Goal: Task Accomplishment & Management: Use online tool/utility

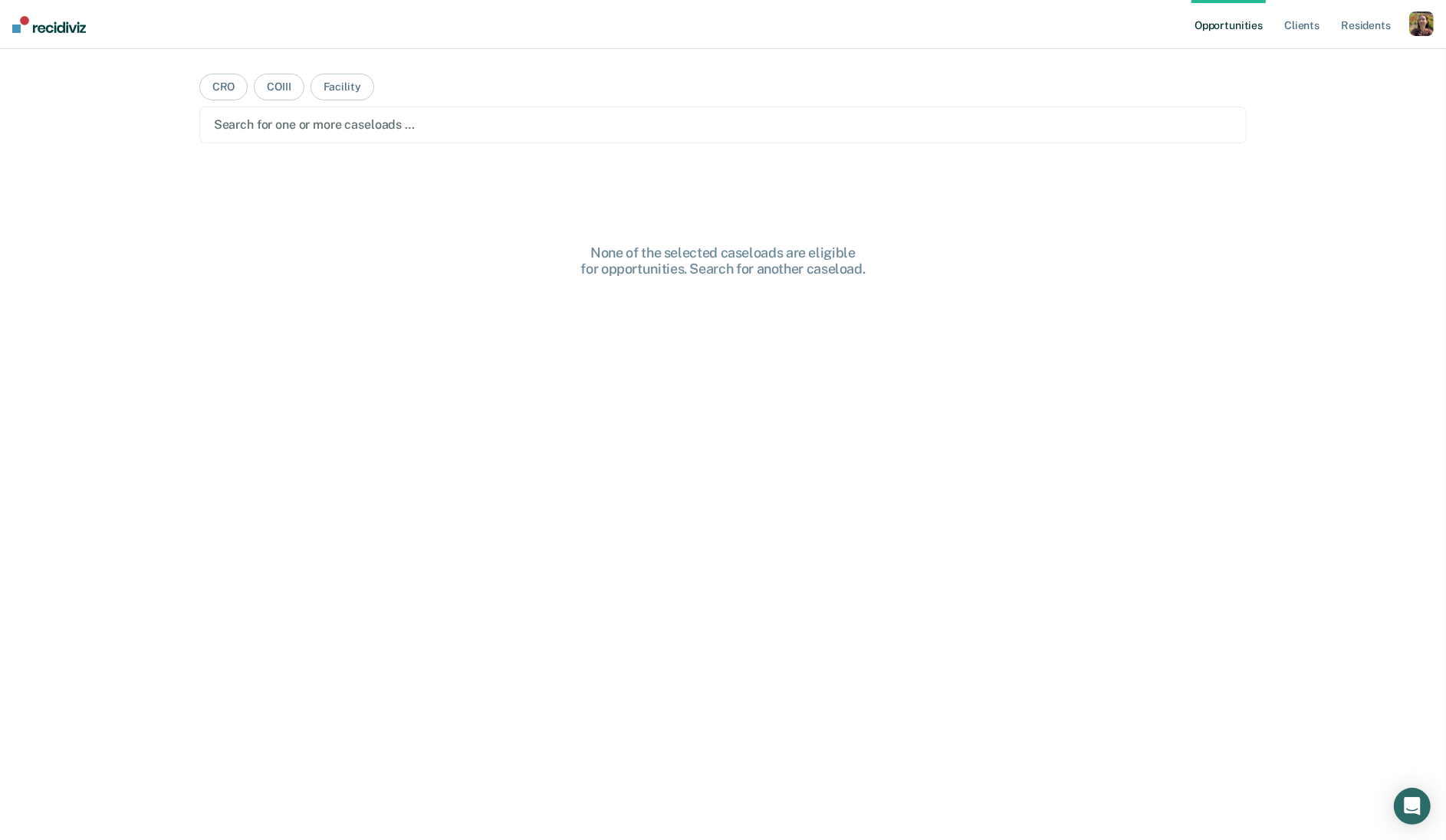
click at [1428, 22] on div "button" at bounding box center [1421, 23] width 25 height 25
click at [1341, 61] on link "Profile" at bounding box center [1359, 62] width 123 height 13
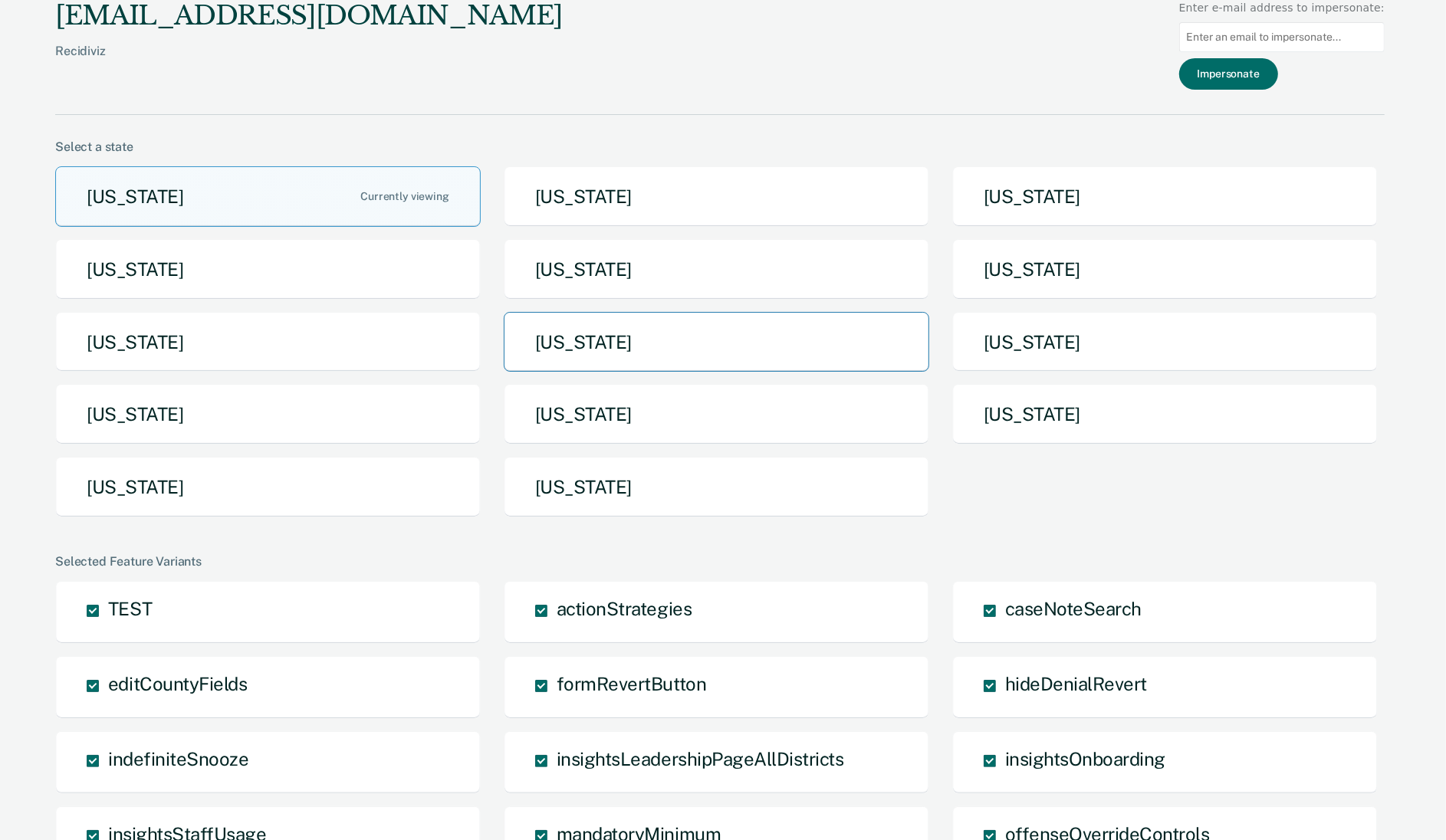
click at [726, 348] on button "[US_STATE]" at bounding box center [716, 342] width 425 height 61
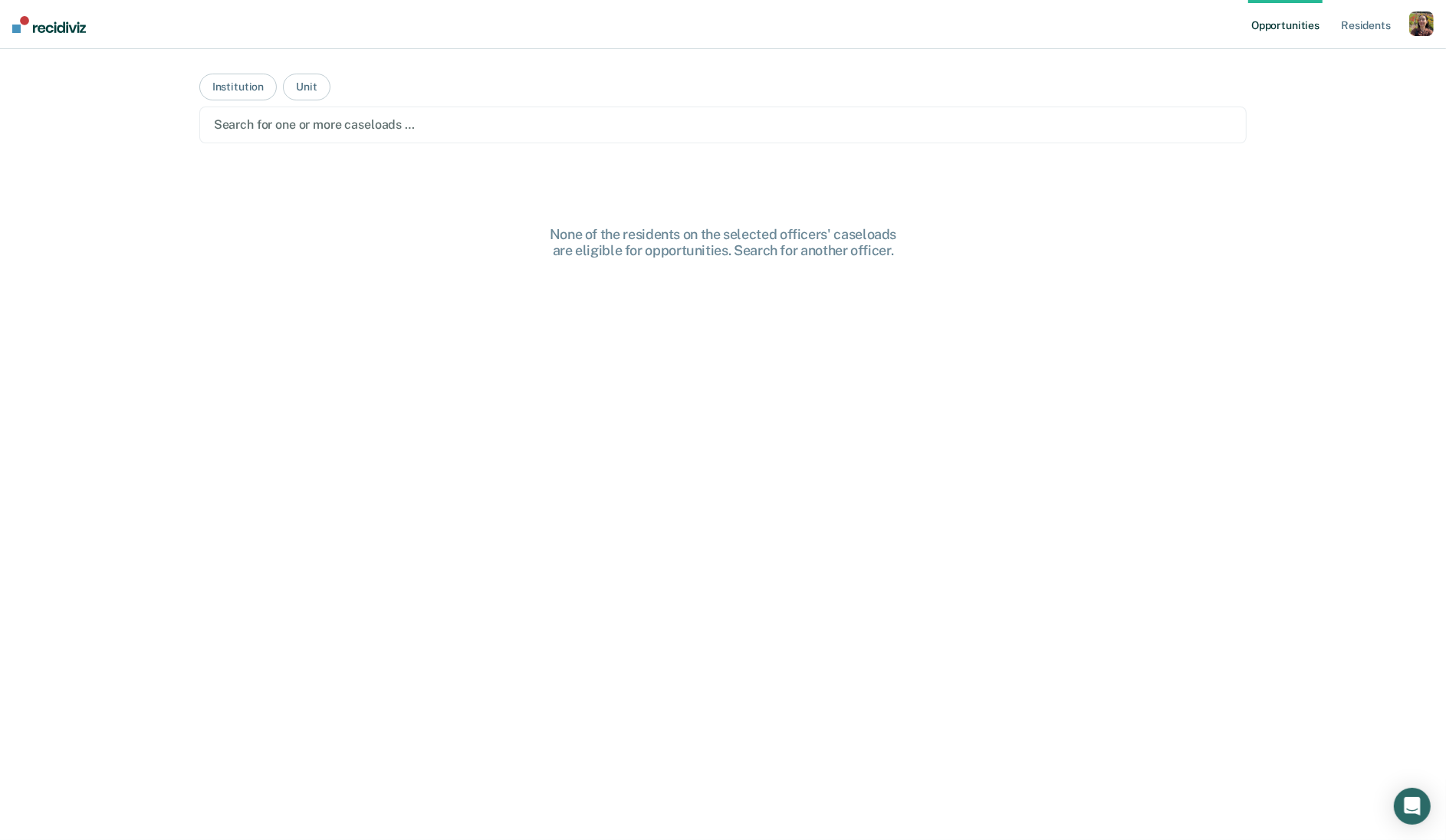
click at [491, 139] on div "Search for one or more caseloads …" at bounding box center [723, 125] width 1048 height 37
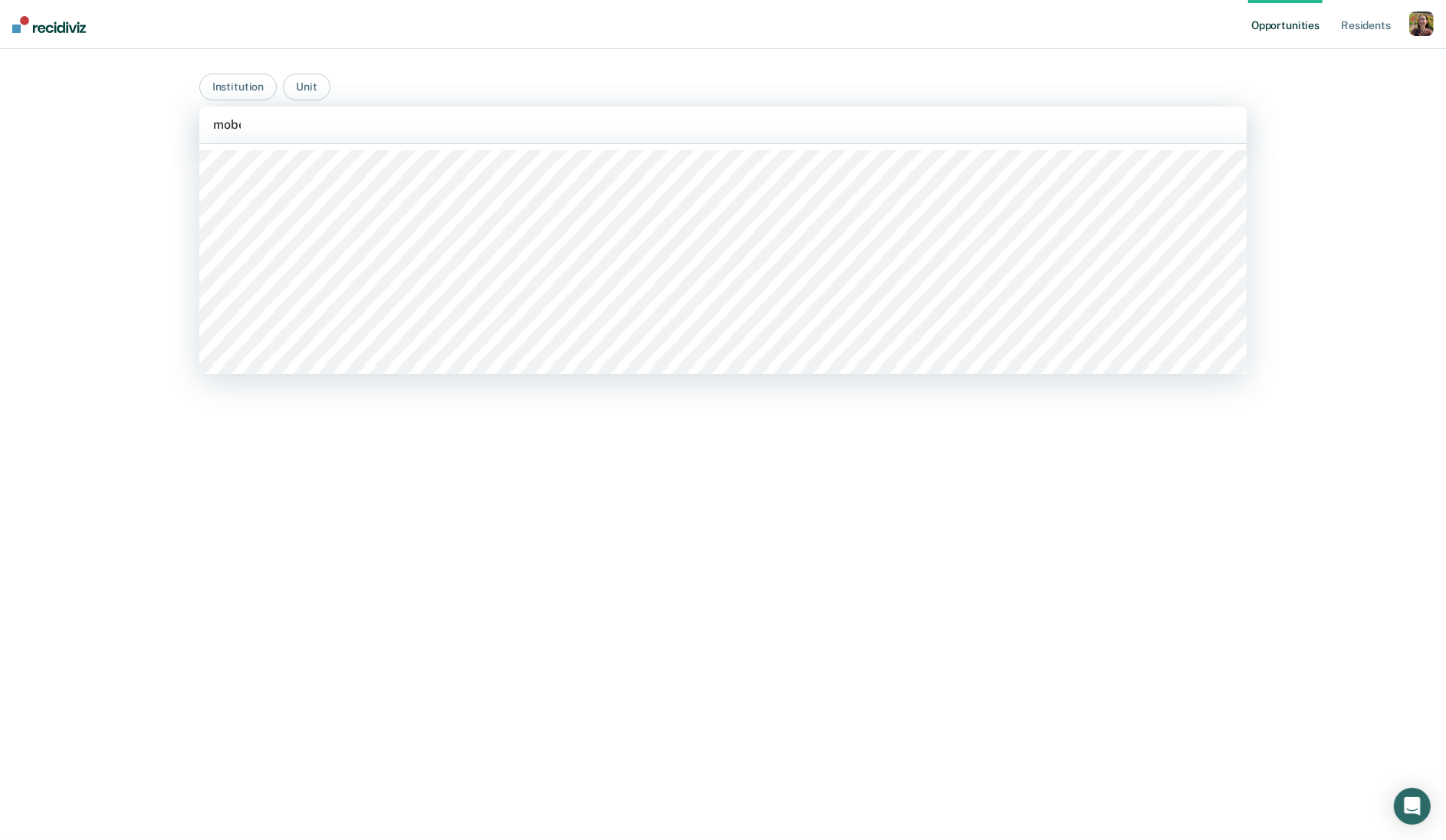
type input "mober"
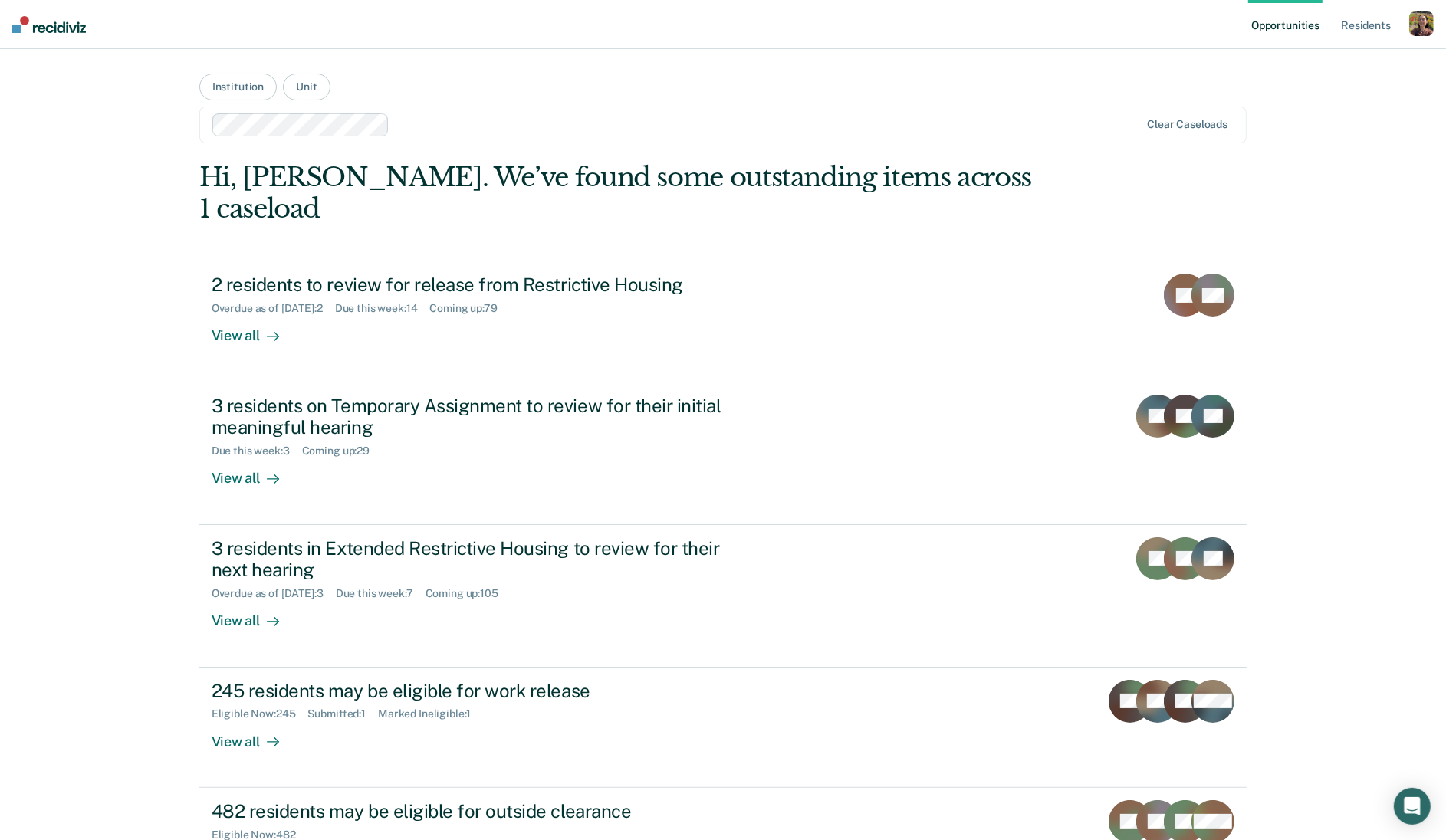
scroll to position [100, 0]
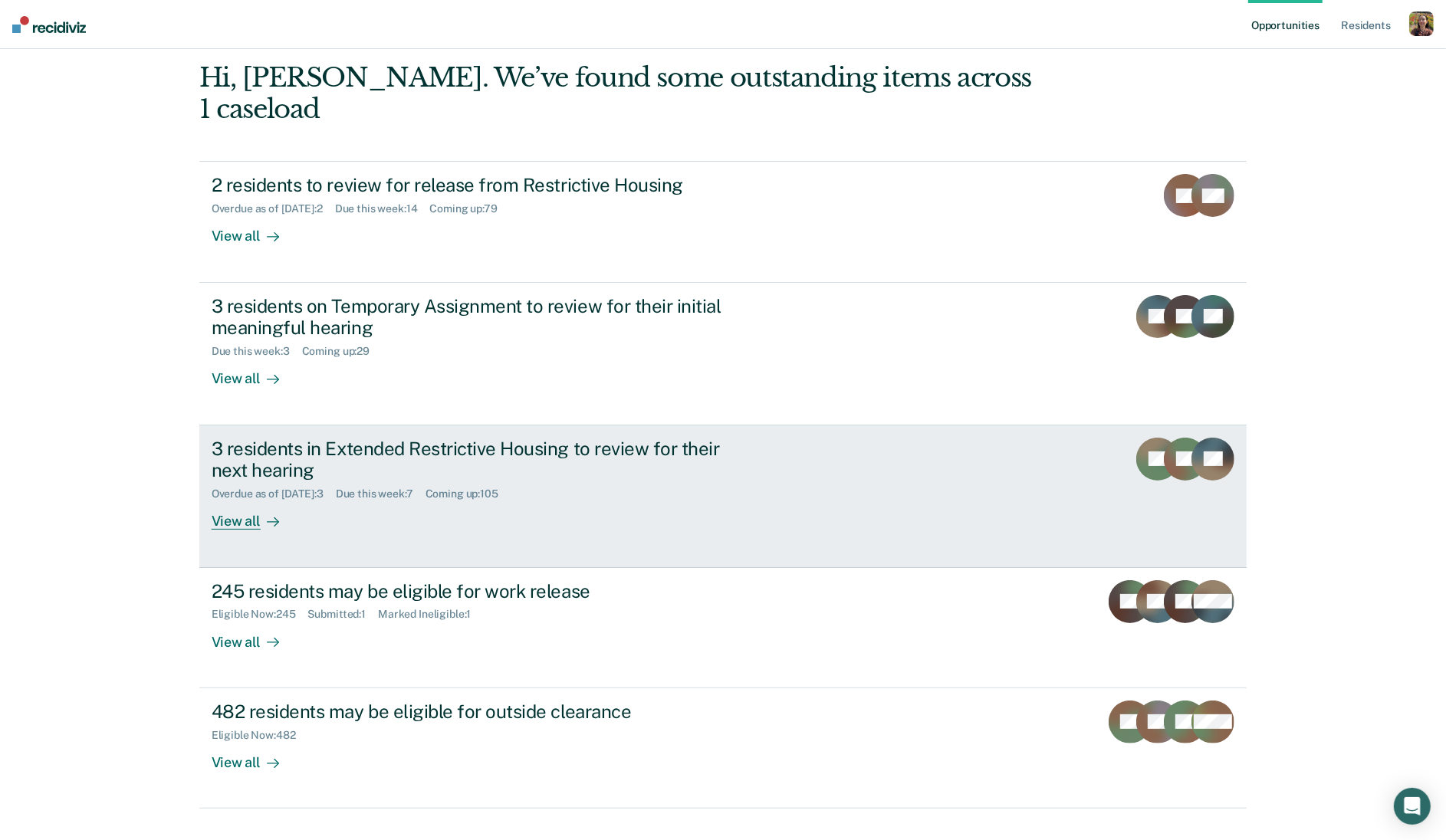
click at [337, 515] on link "3 residents in Extended Restrictive Housing to review for their next hearing Ov…" at bounding box center [723, 496] width 1048 height 143
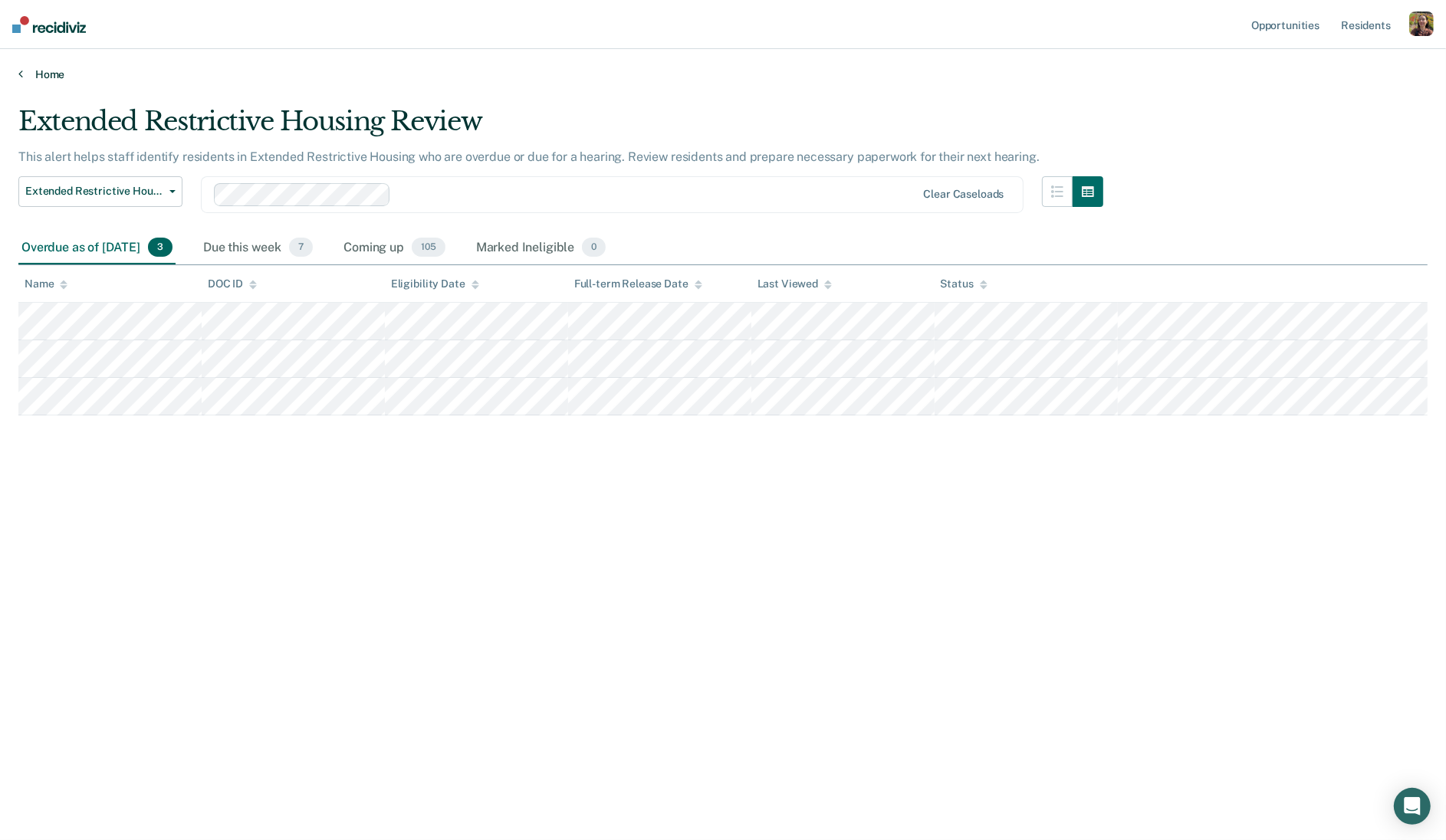
click at [18, 68] on icon at bounding box center [20, 73] width 5 height 12
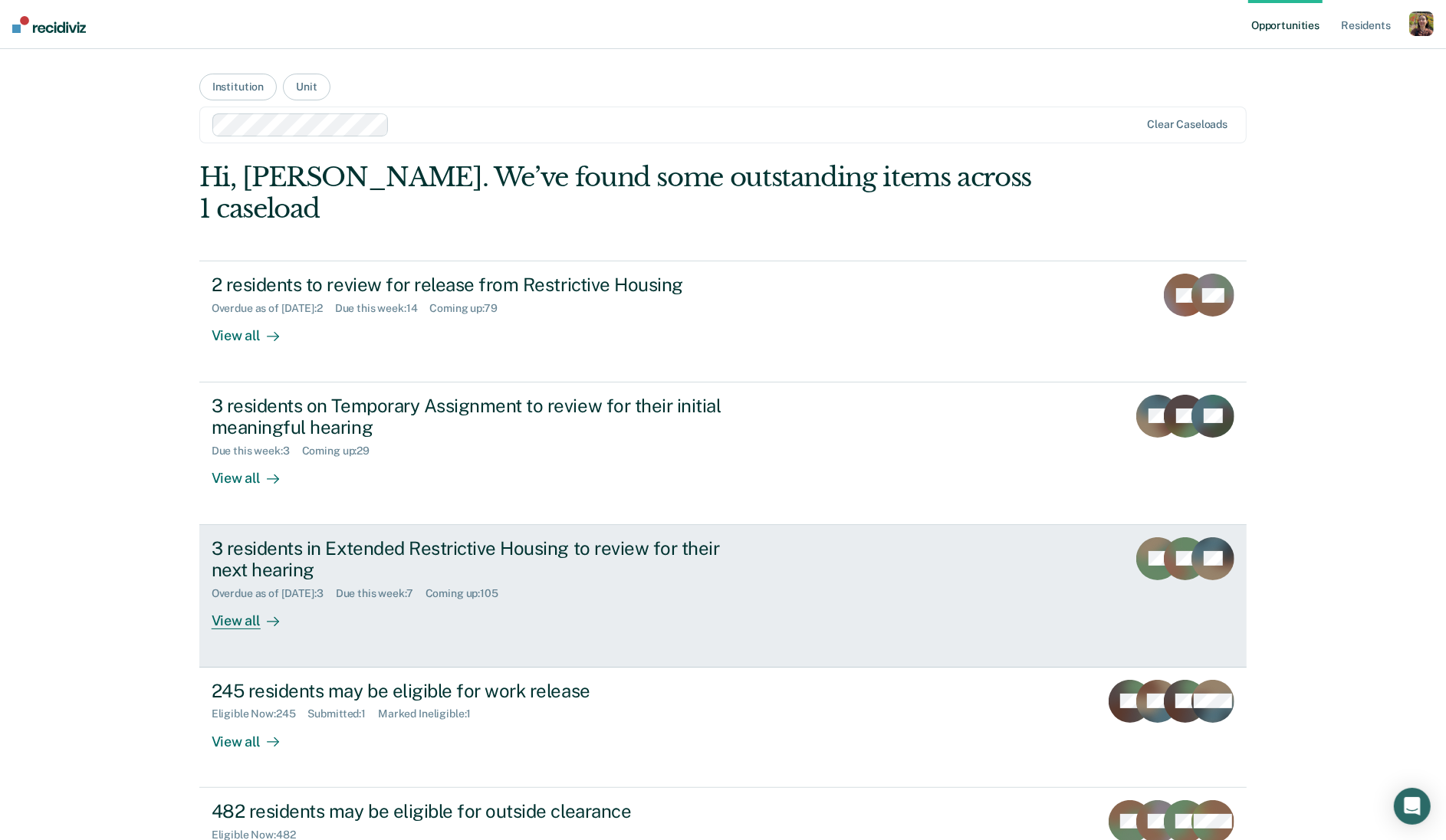
click at [366, 582] on div "3 residents in Extended Restrictive Housing to review for their next hearing Ov…" at bounding box center [499, 583] width 575 height 93
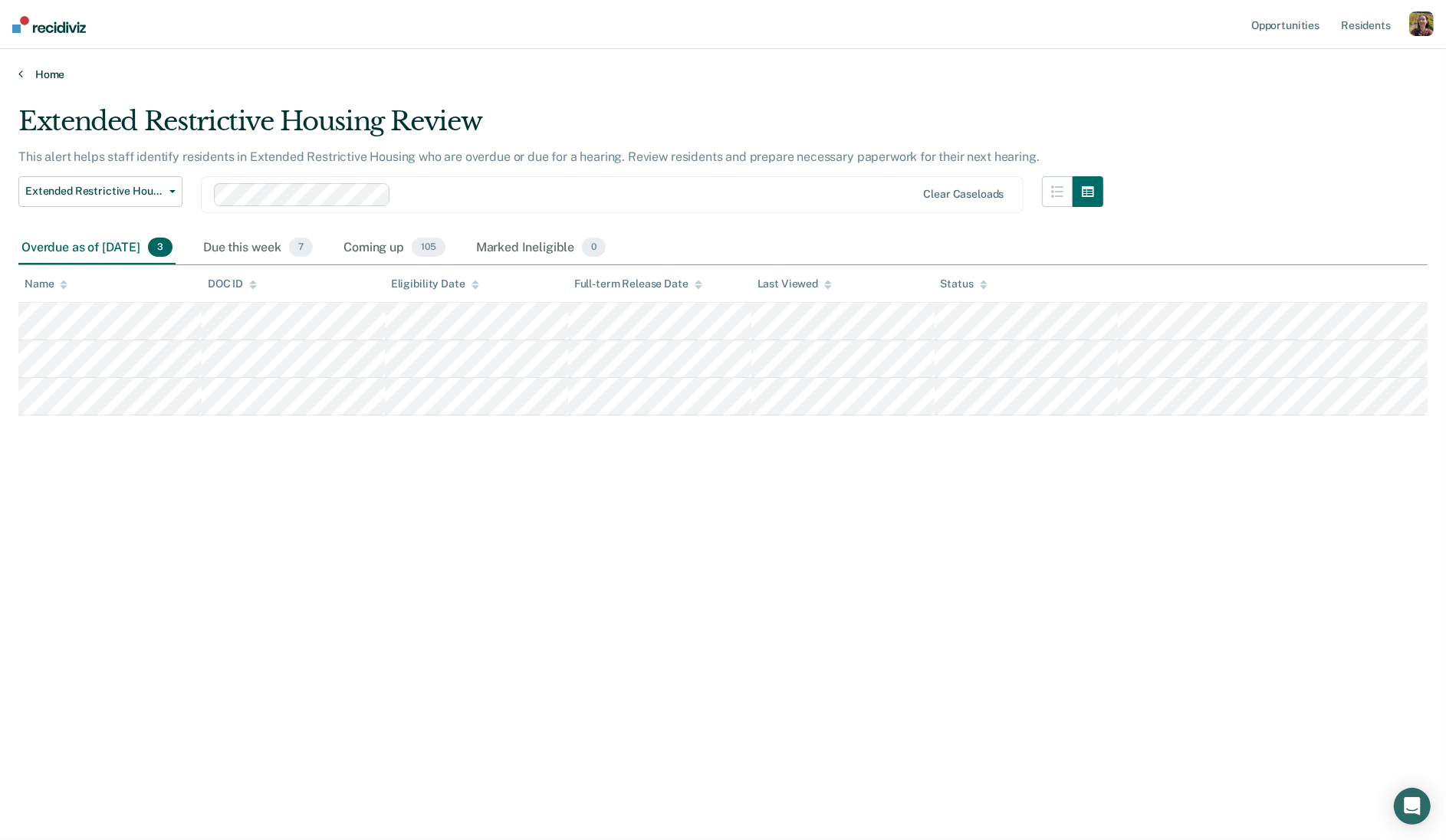
click at [31, 67] on link "Home" at bounding box center [722, 74] width 1409 height 14
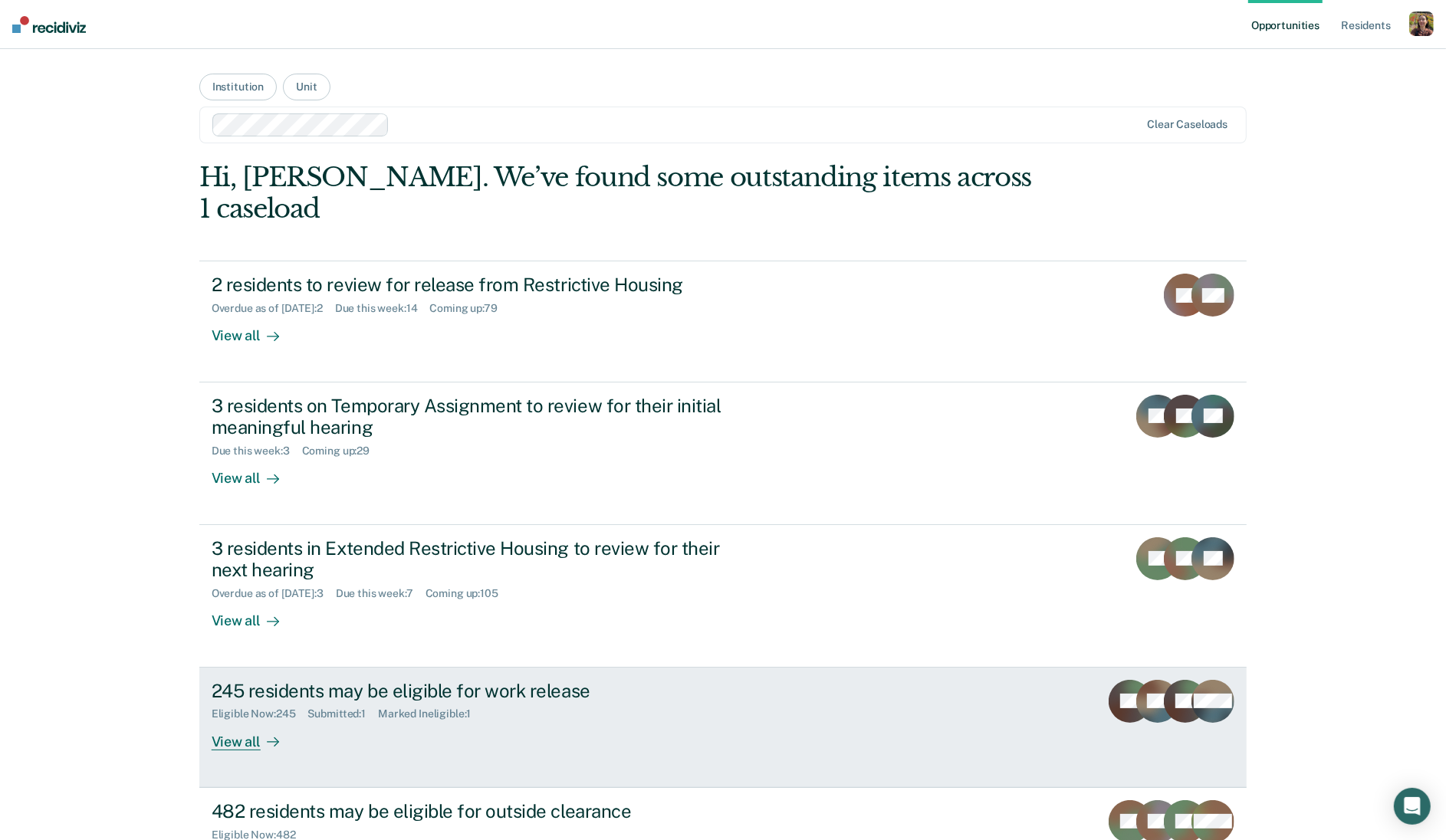
scroll to position [100, 0]
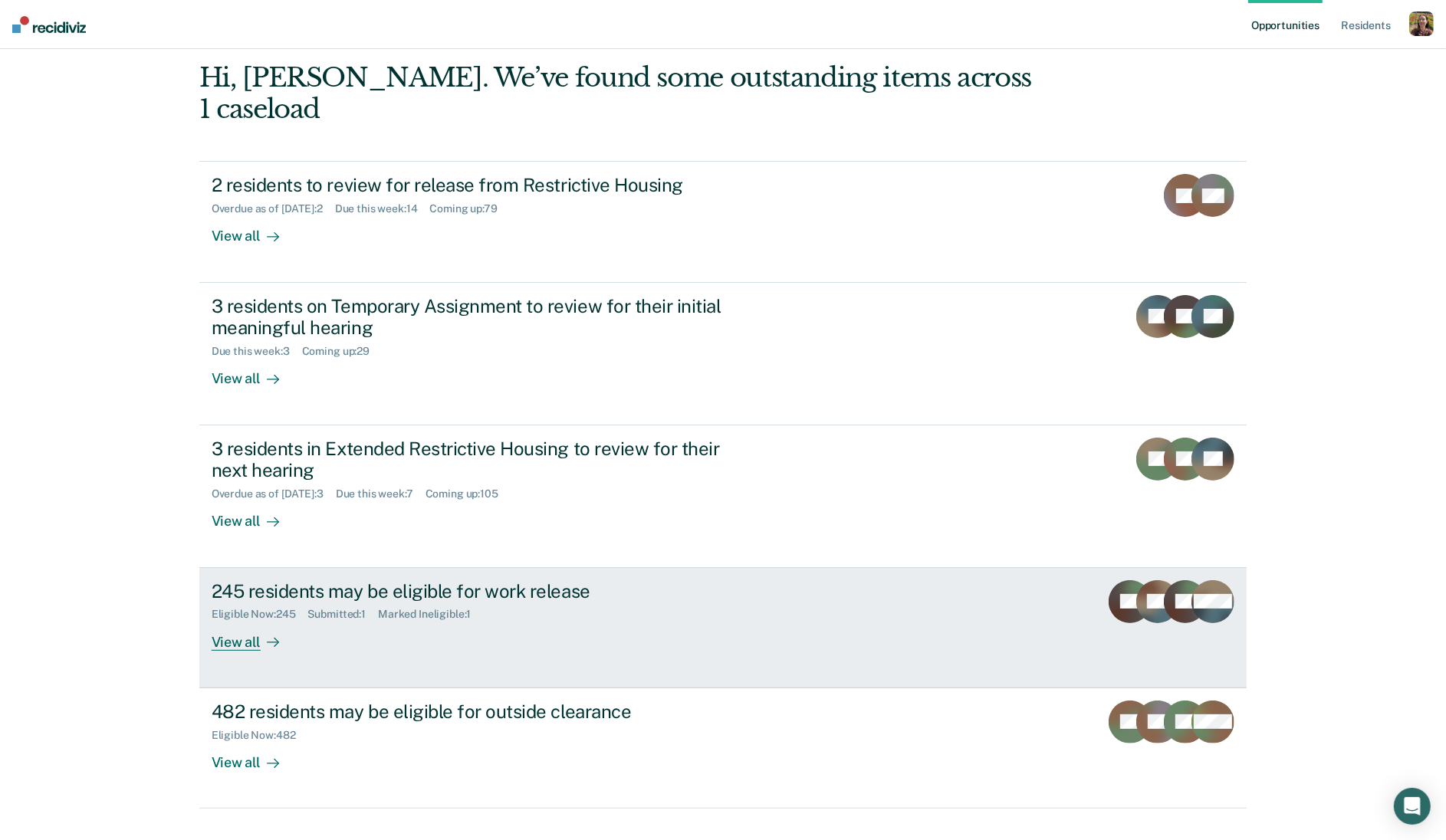
click at [364, 611] on div "245 residents may be eligible for work release Eligible Now : 245 Submitted : 1…" at bounding box center [499, 615] width 575 height 71
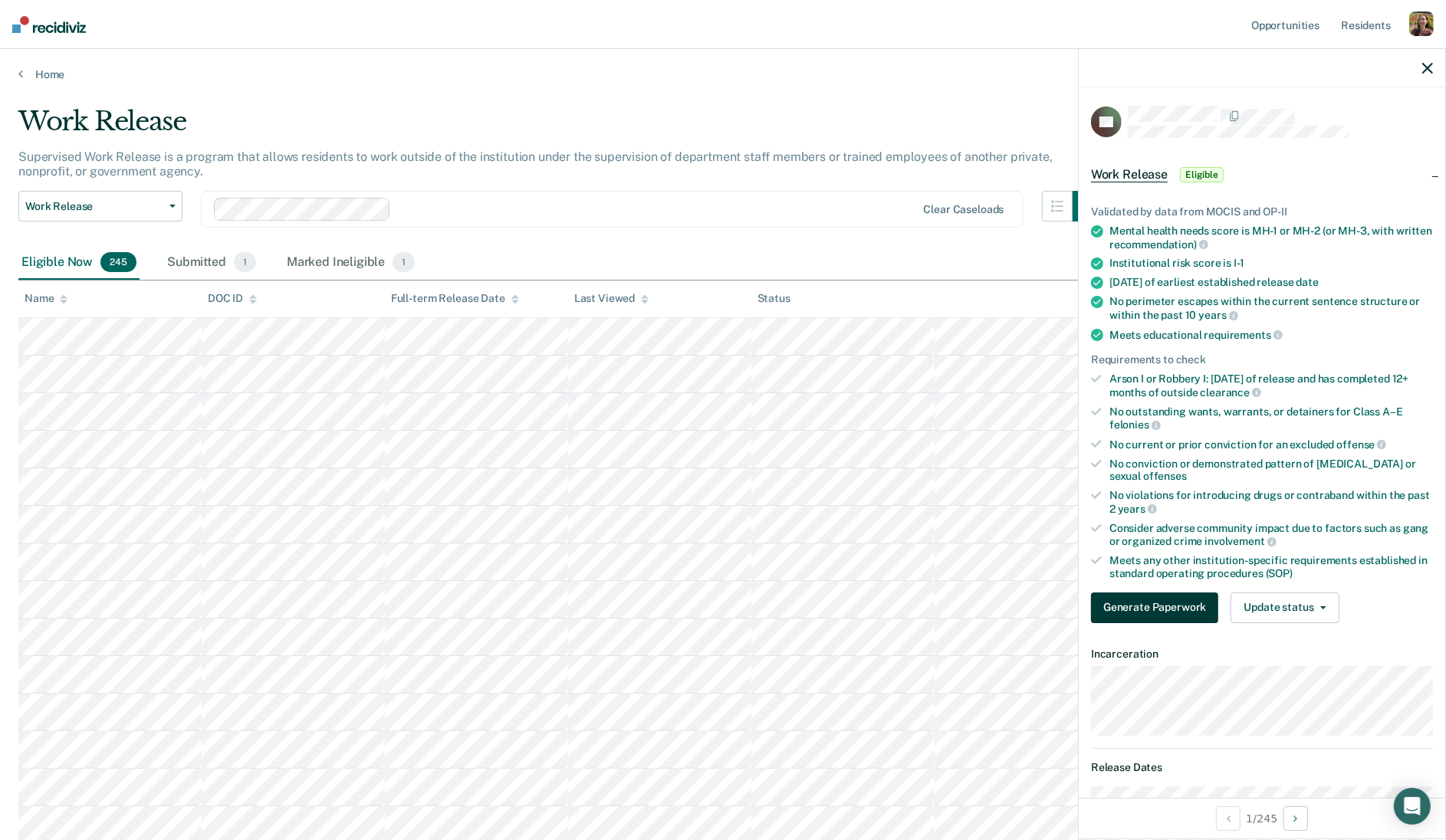
click at [1147, 613] on button "Generate Paperwork" at bounding box center [1154, 608] width 127 height 31
click at [1308, 599] on button "Update status" at bounding box center [1284, 608] width 108 height 31
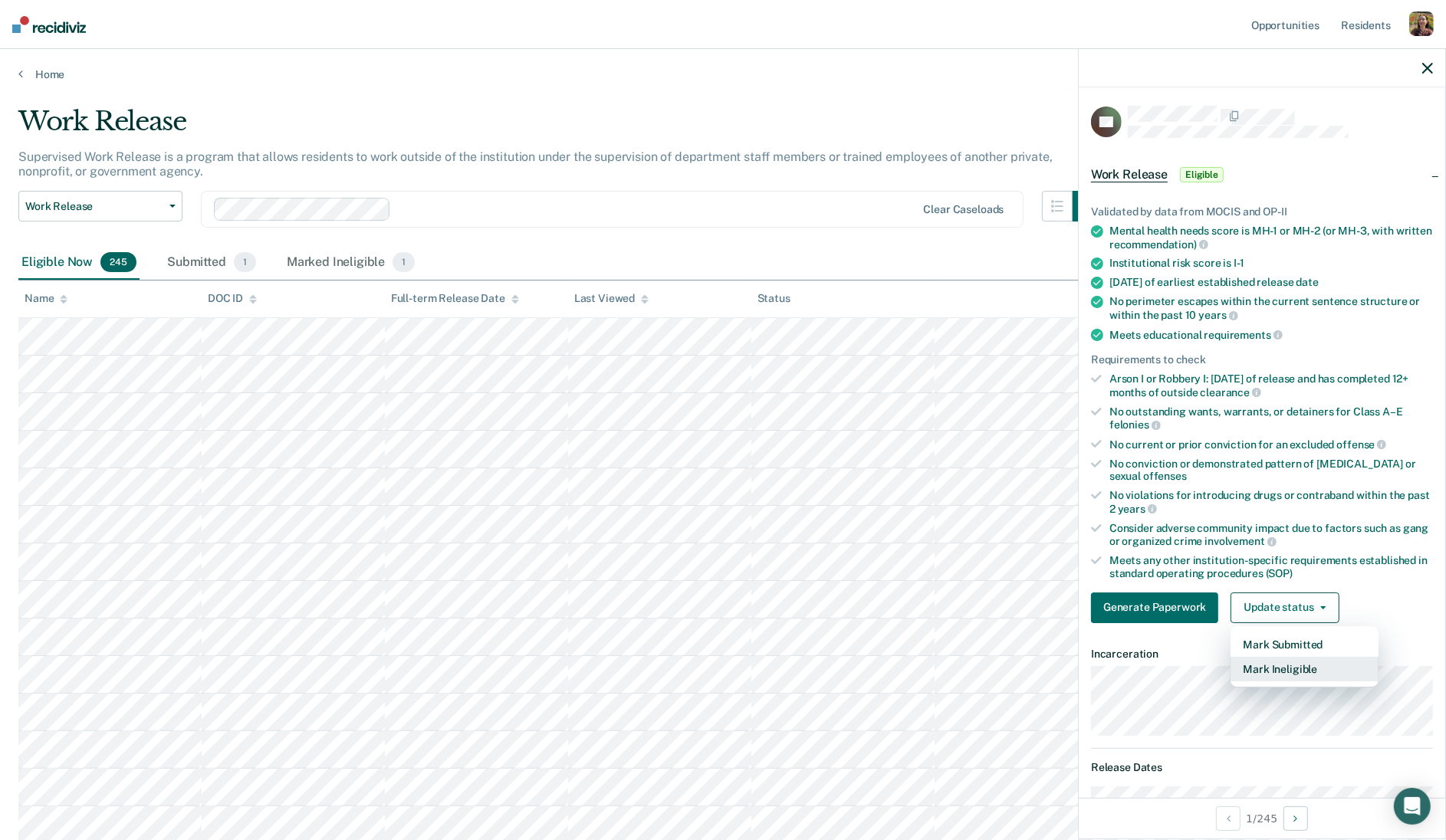
click at [1309, 665] on button "Mark Ineligible" at bounding box center [1304, 669] width 148 height 25
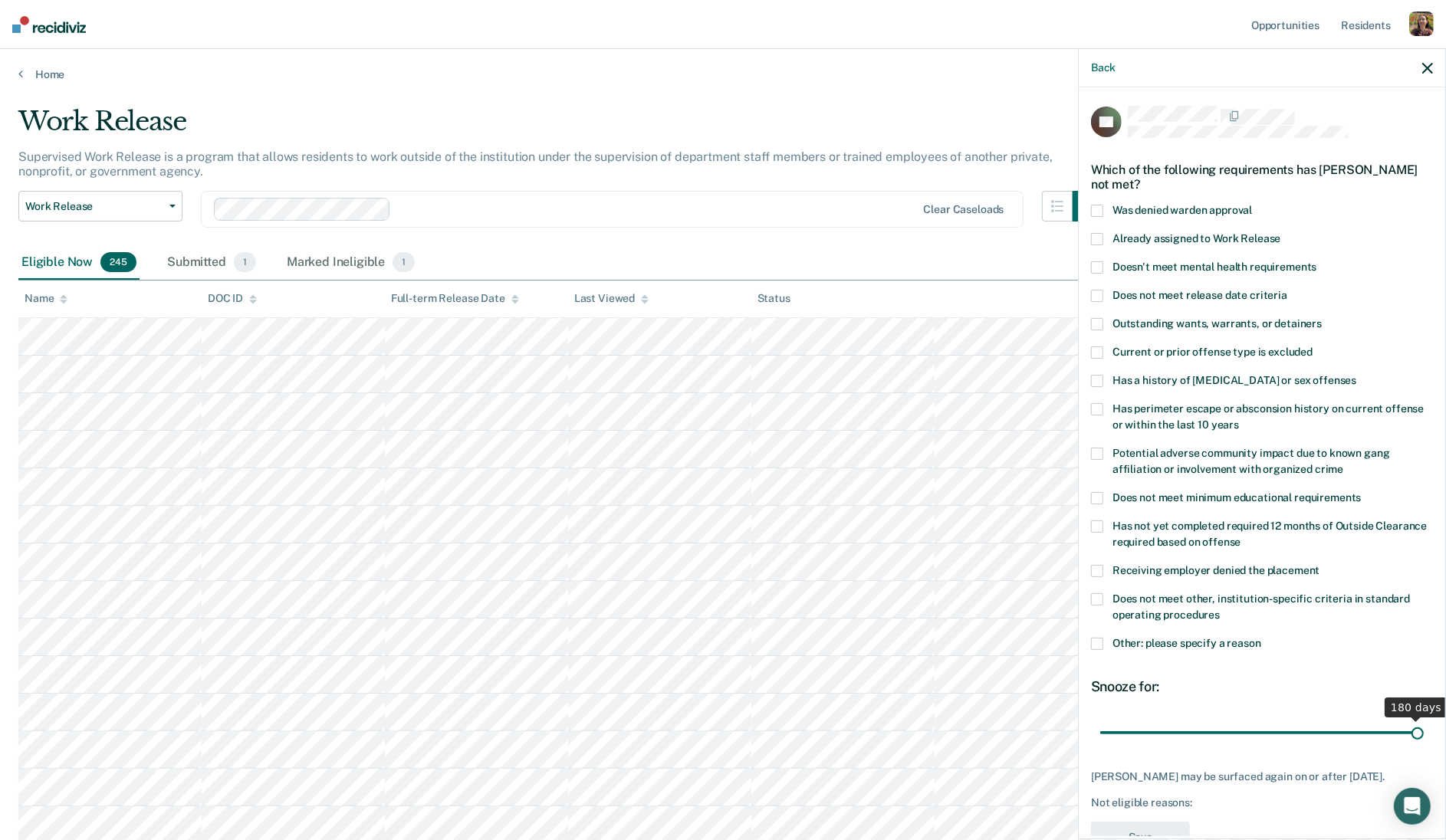
drag, startPoint x: 1162, startPoint y: 734, endPoint x: 1510, endPoint y: 759, distance: 348.9
type input "180"
click at [1423, 746] on input "range" at bounding box center [1261, 732] width 323 height 27
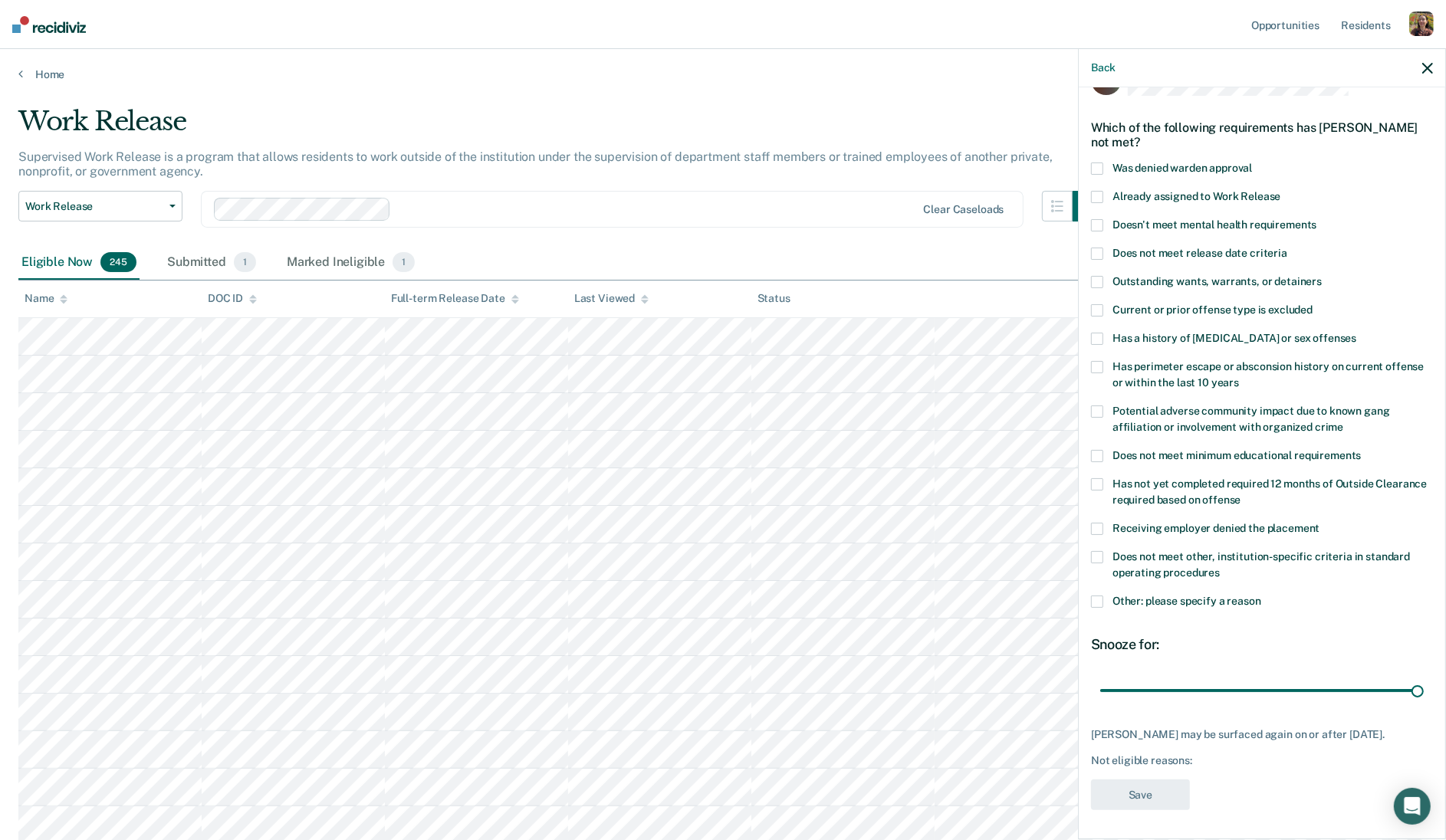
click at [1428, 74] on div "Back" at bounding box center [1261, 68] width 366 height 38
click at [208, 256] on div "Submitted 1" at bounding box center [211, 263] width 95 height 34
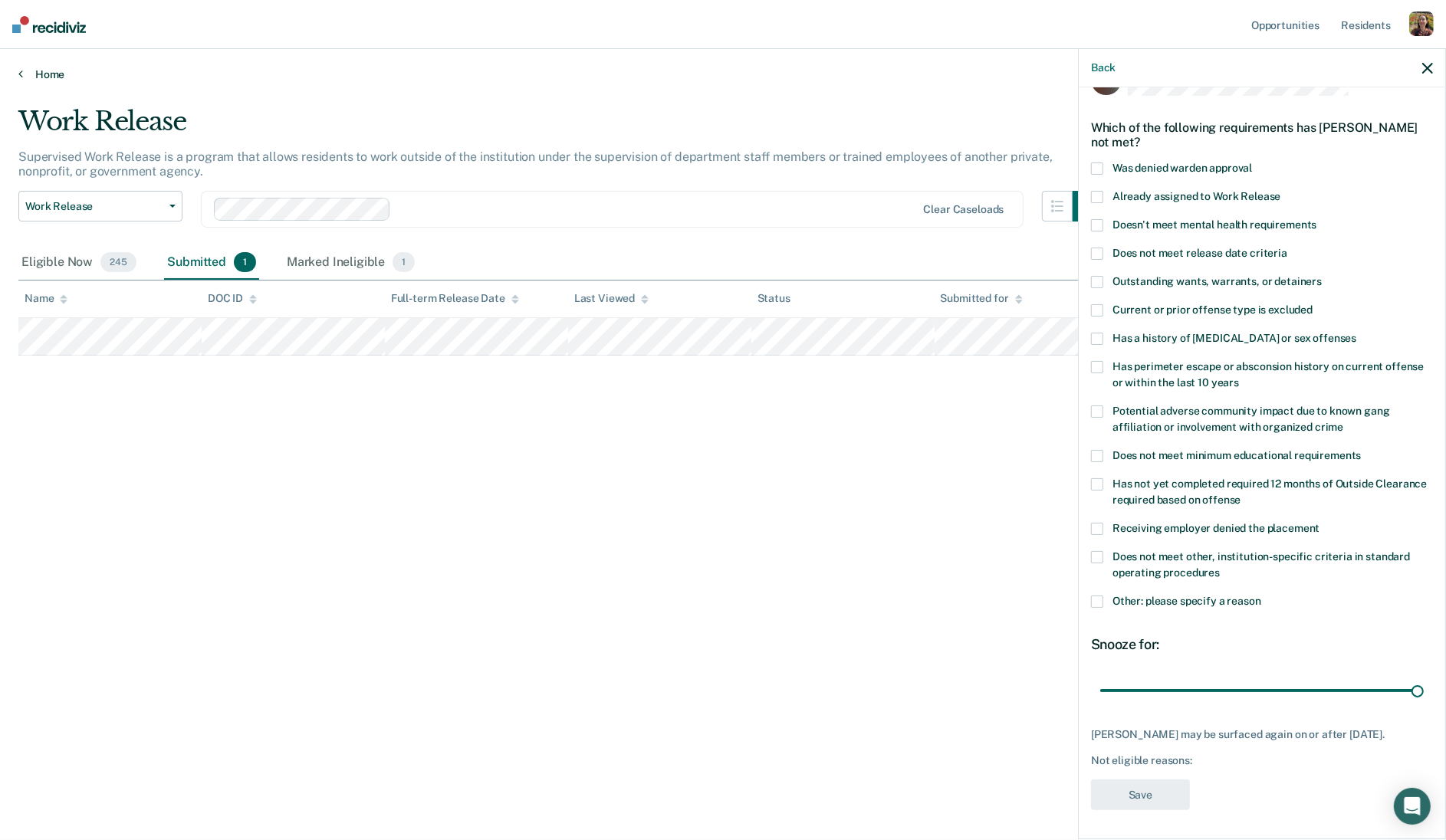
click at [56, 78] on link "Home" at bounding box center [722, 74] width 1409 height 14
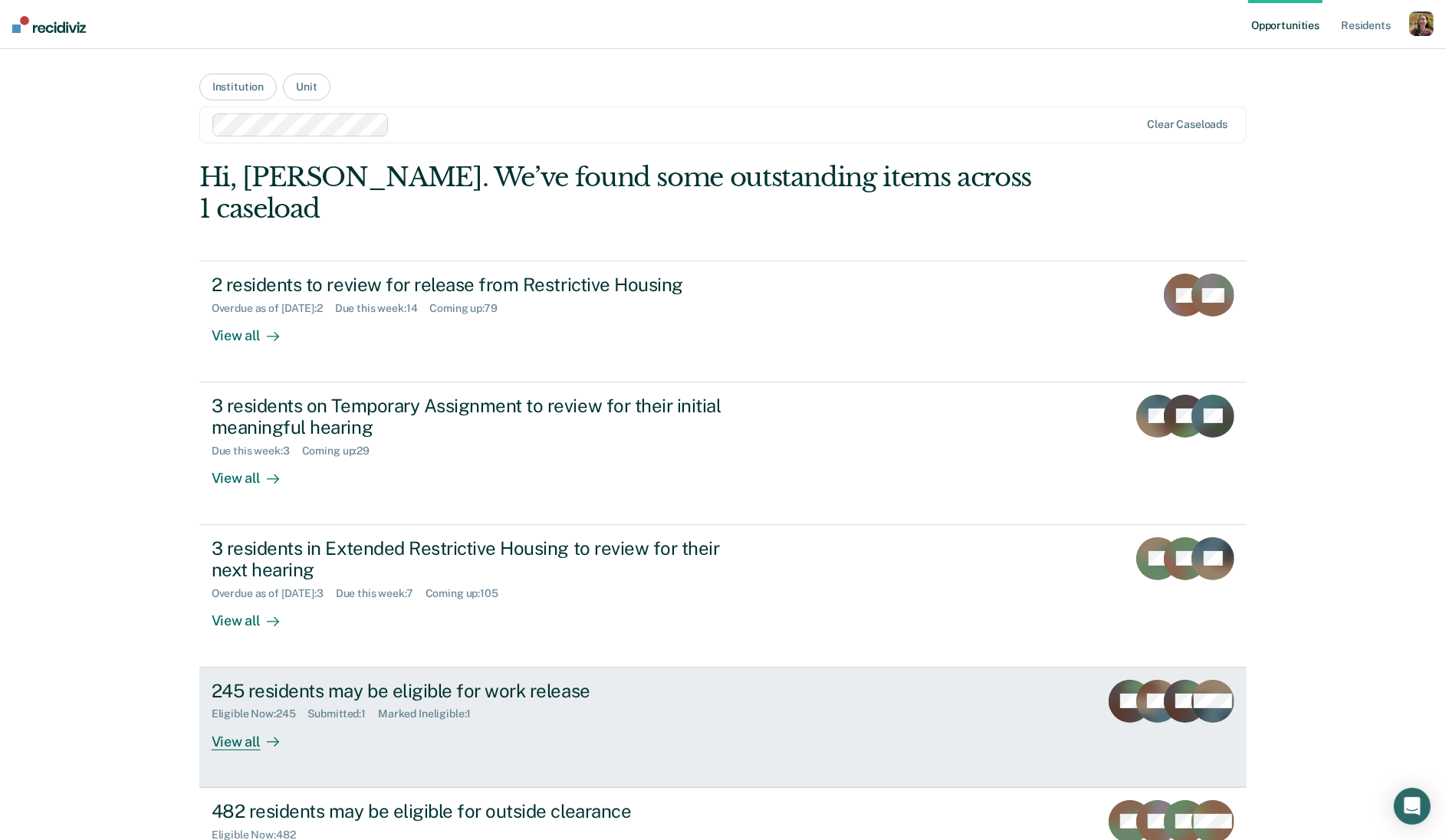
scroll to position [100, 0]
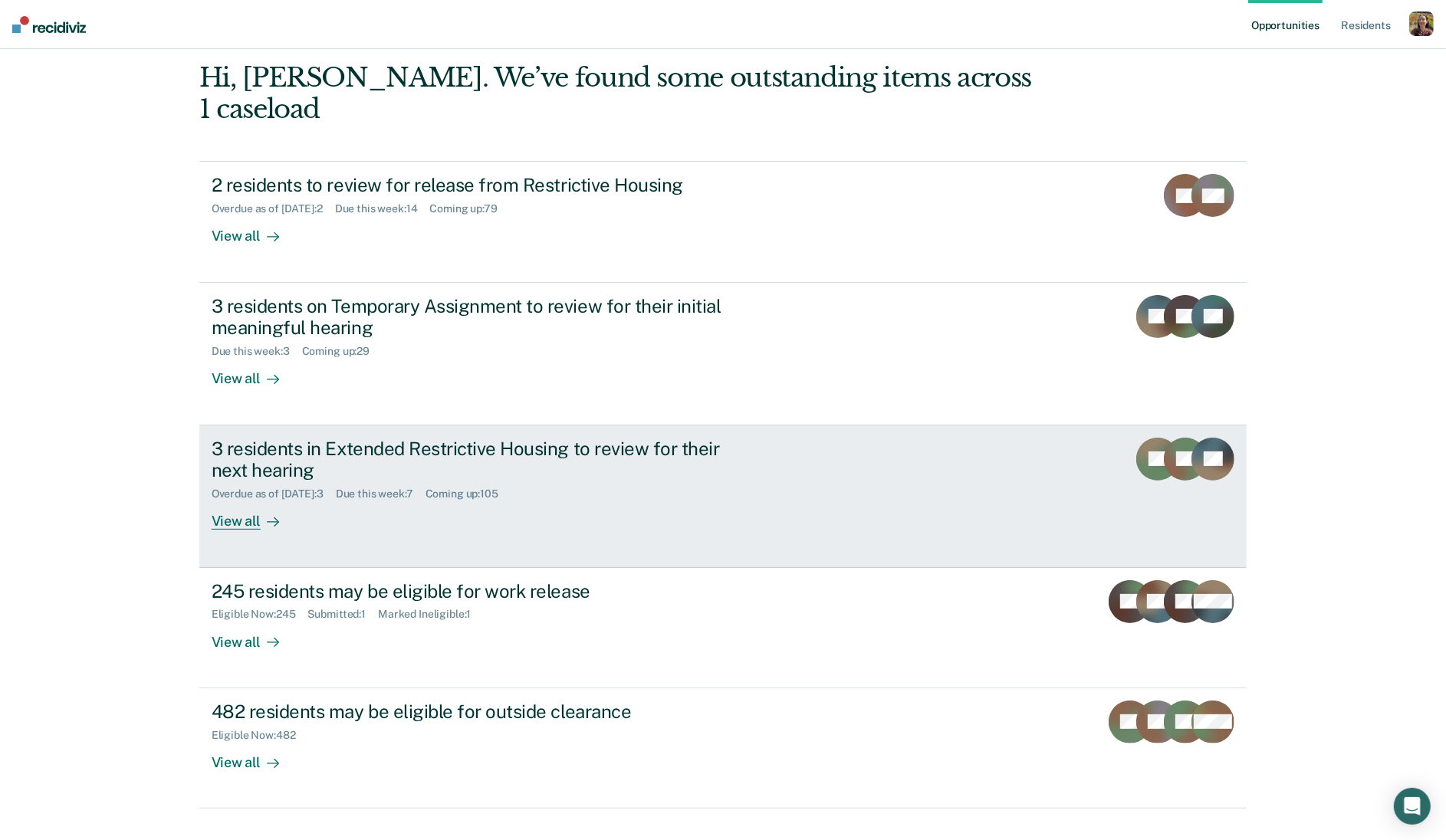
click at [629, 478] on div "3 residents in Extended Restrictive Housing to review for their next hearing Ov…" at bounding box center [499, 484] width 575 height 93
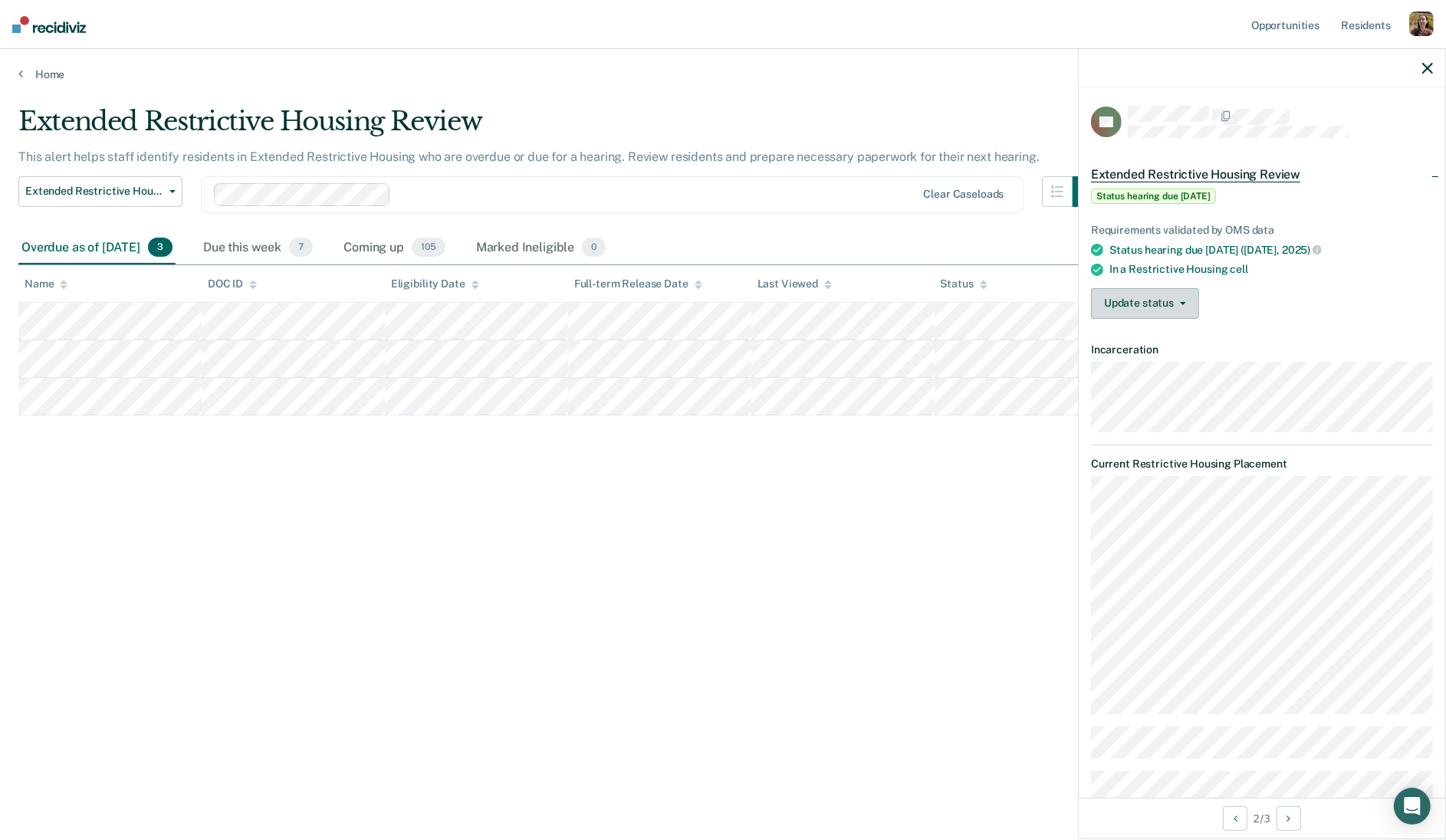
click at [1186, 302] on button "Update status" at bounding box center [1145, 303] width 108 height 31
click at [1178, 357] on button "Mark Ineligible" at bounding box center [1165, 365] width 148 height 25
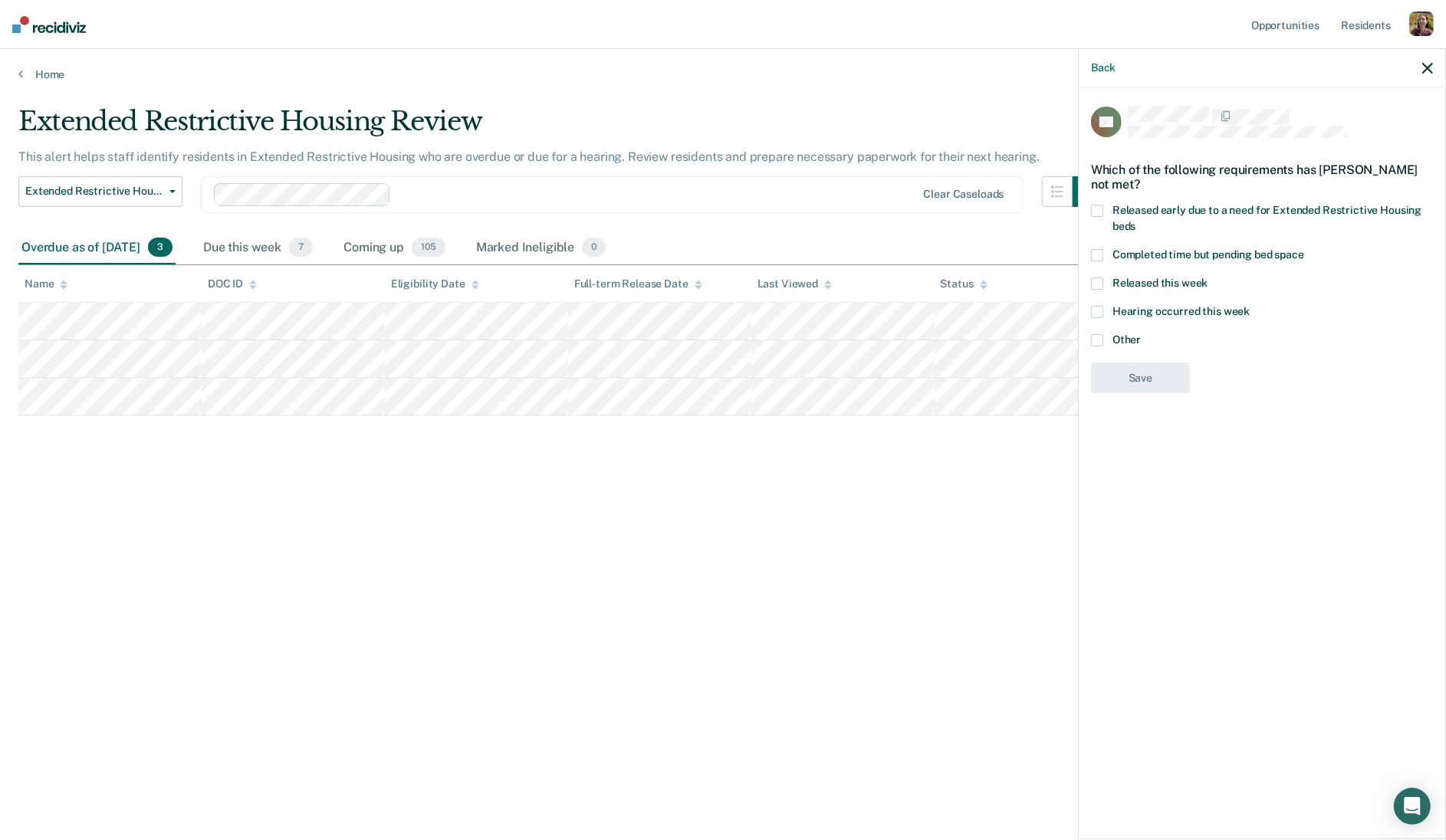
click at [1157, 305] on span "Hearing occurred this week" at bounding box center [1180, 311] width 137 height 12
click at [1249, 306] on input "Hearing occurred this week" at bounding box center [1249, 306] width 0 height 0
click at [1105, 70] on button "Back" at bounding box center [1103, 67] width 25 height 13
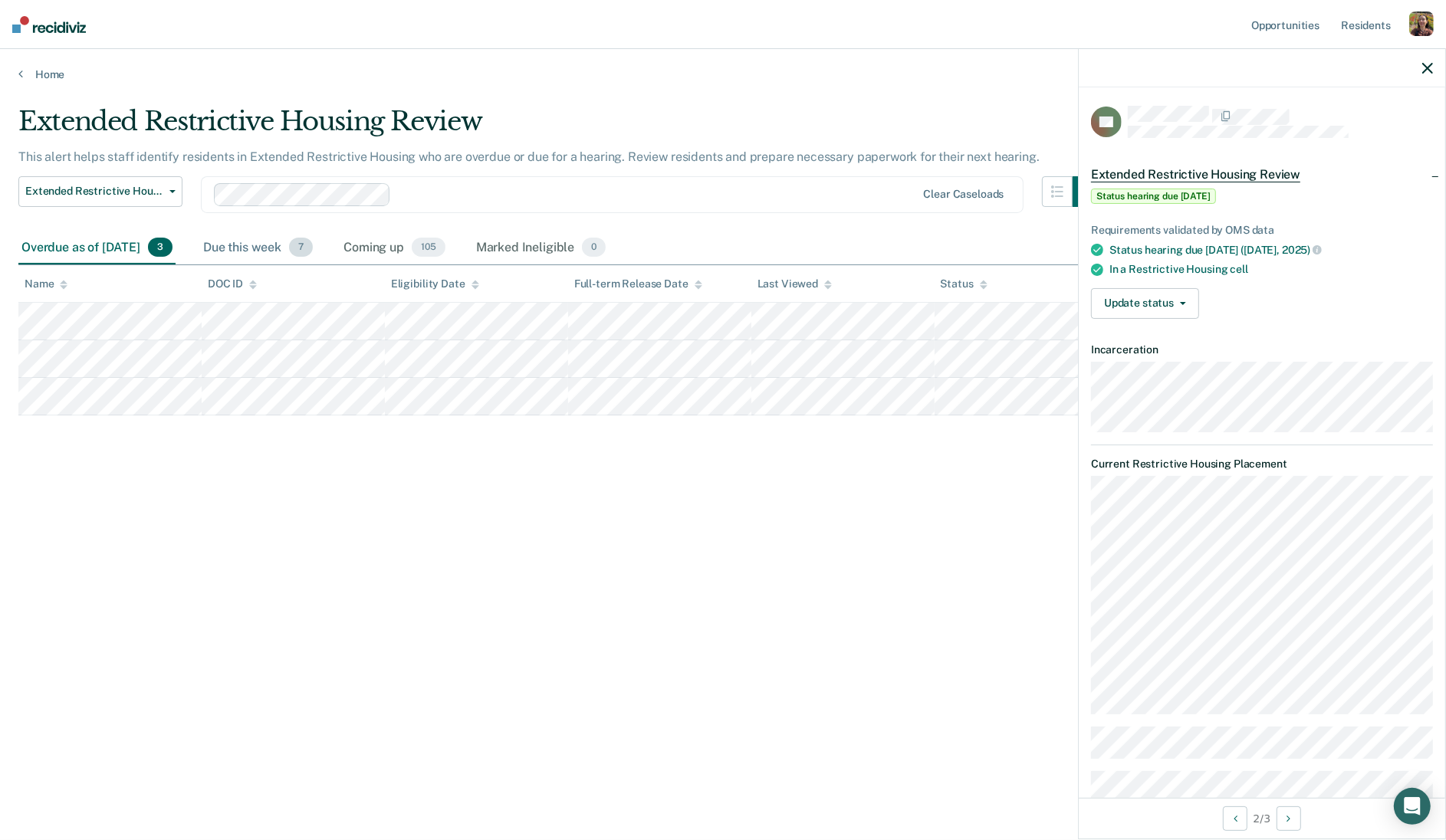
click at [306, 248] on div "Due this week 7" at bounding box center [258, 248] width 116 height 34
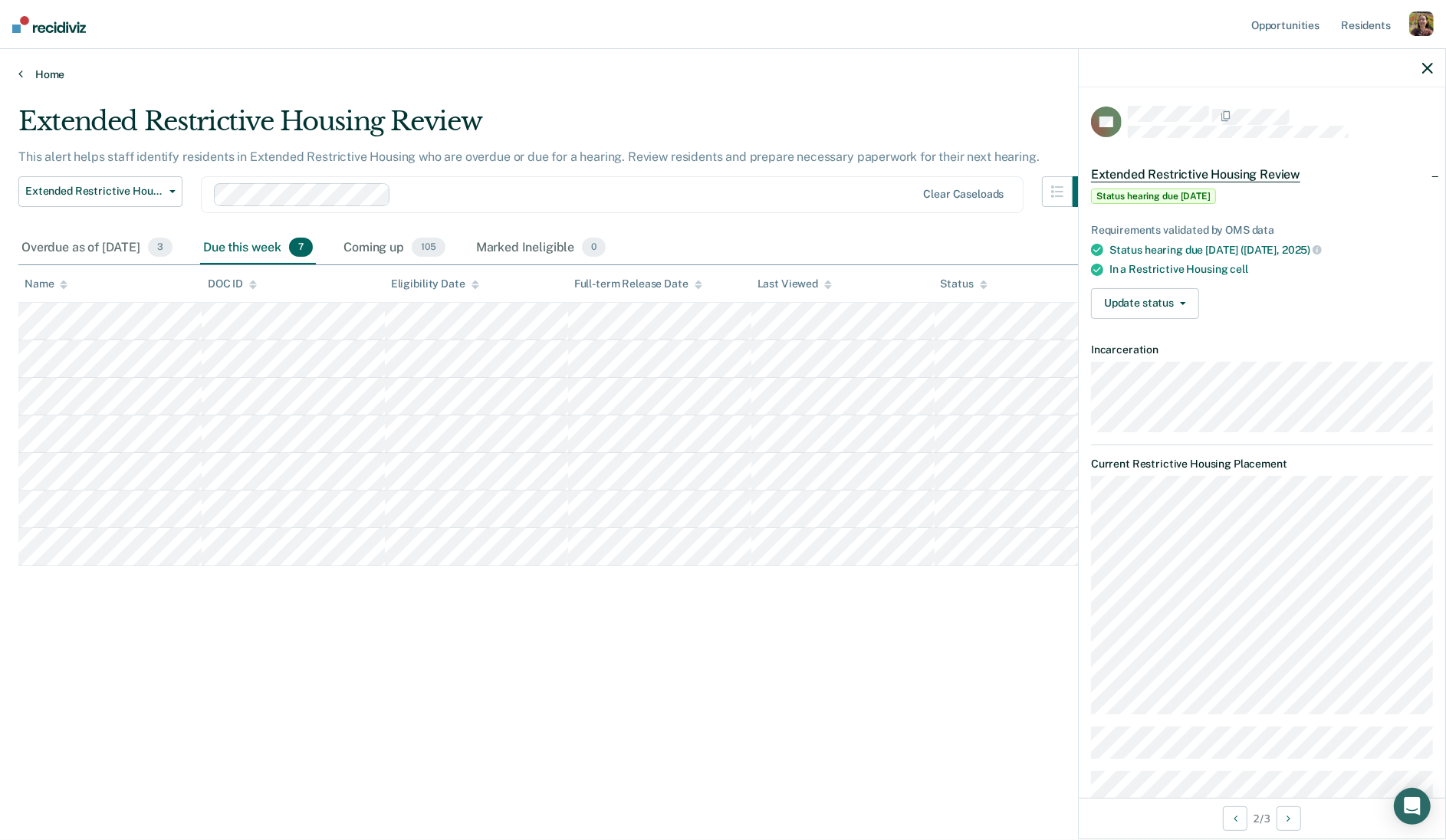
click at [23, 67] on link "Home" at bounding box center [722, 74] width 1409 height 14
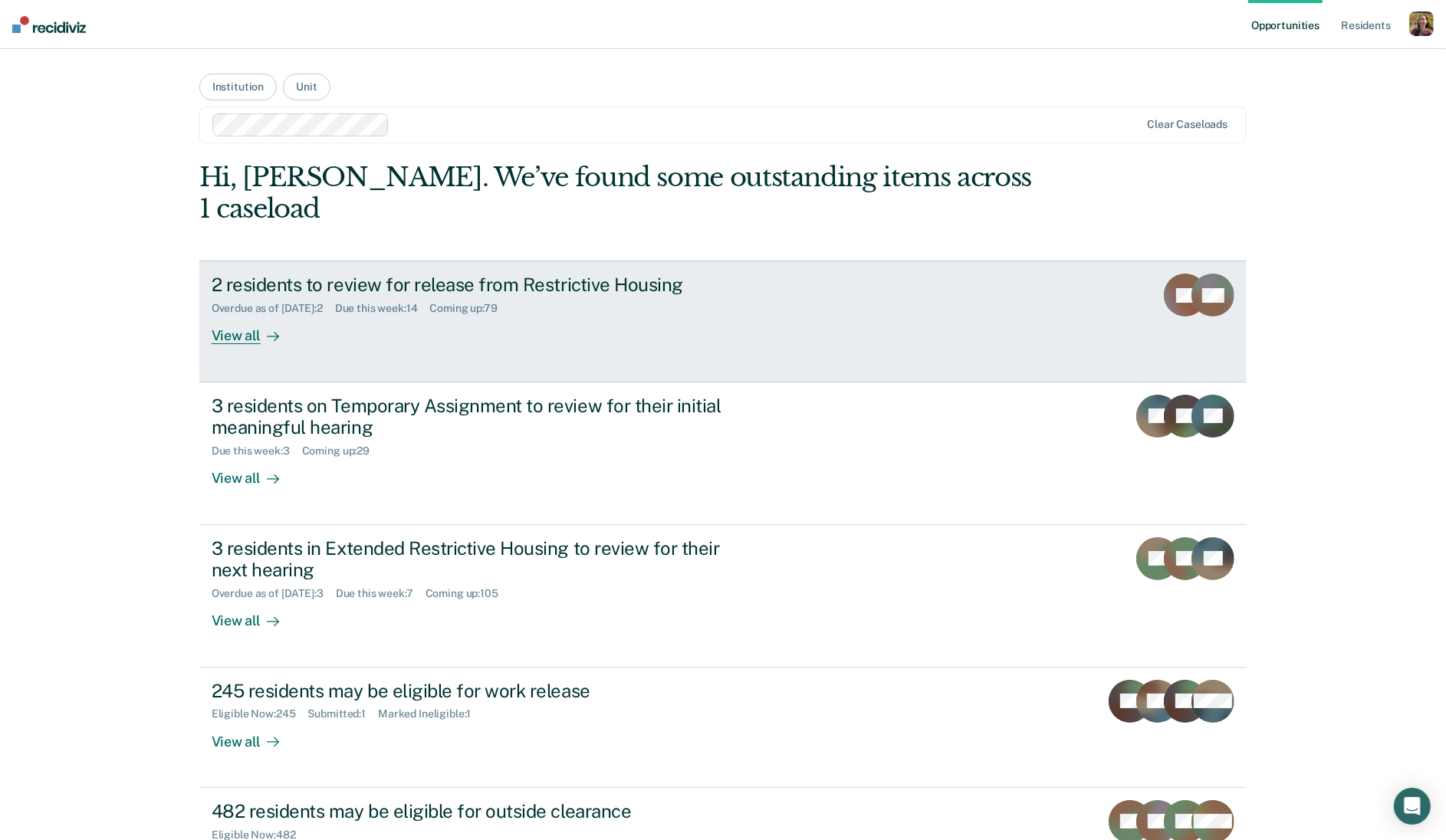
click at [267, 330] on icon at bounding box center [273, 336] width 12 height 12
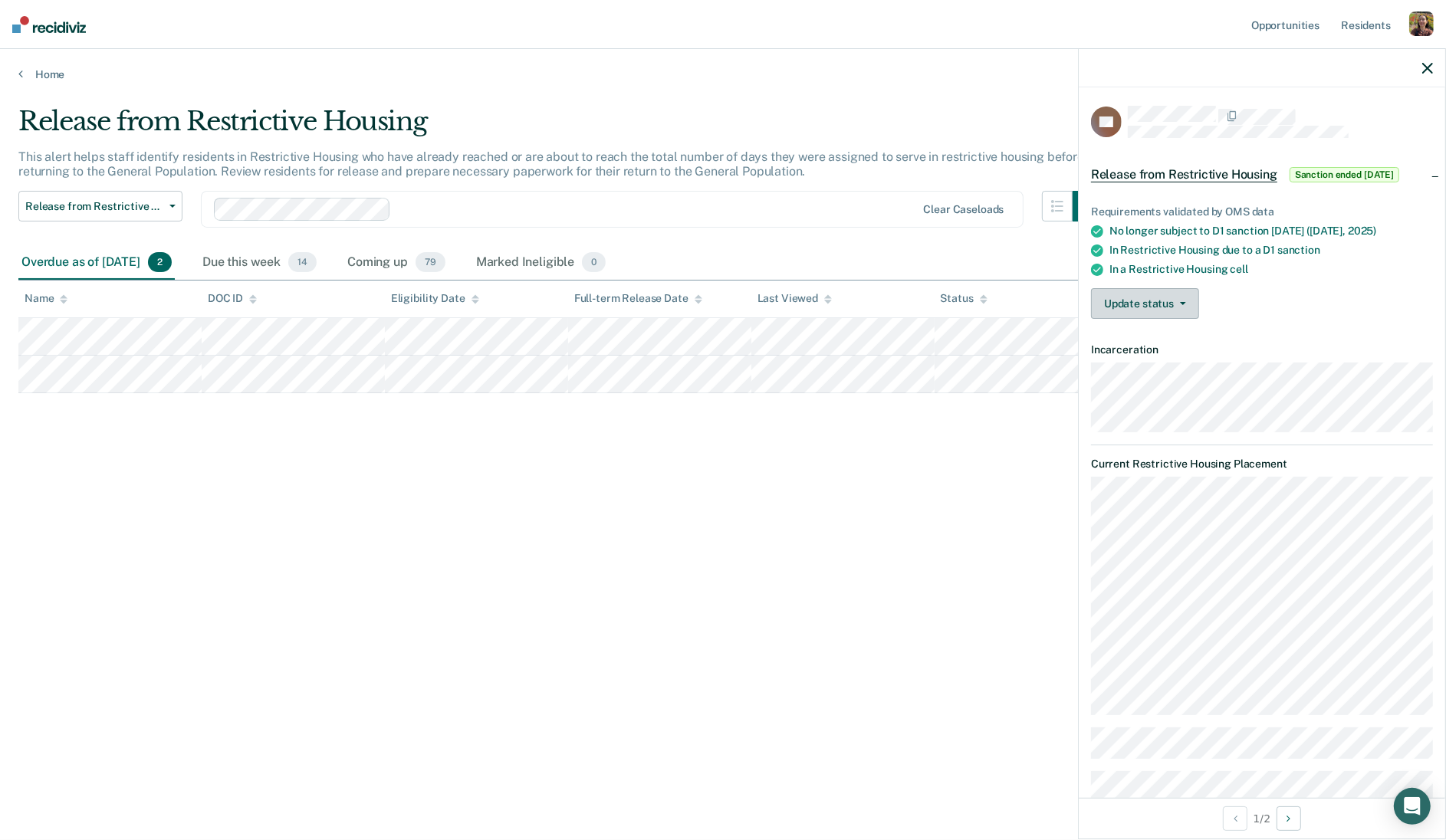
click at [1170, 310] on button "Update status" at bounding box center [1145, 303] width 108 height 31
click at [1154, 366] on button "Mark Ineligible" at bounding box center [1165, 365] width 148 height 25
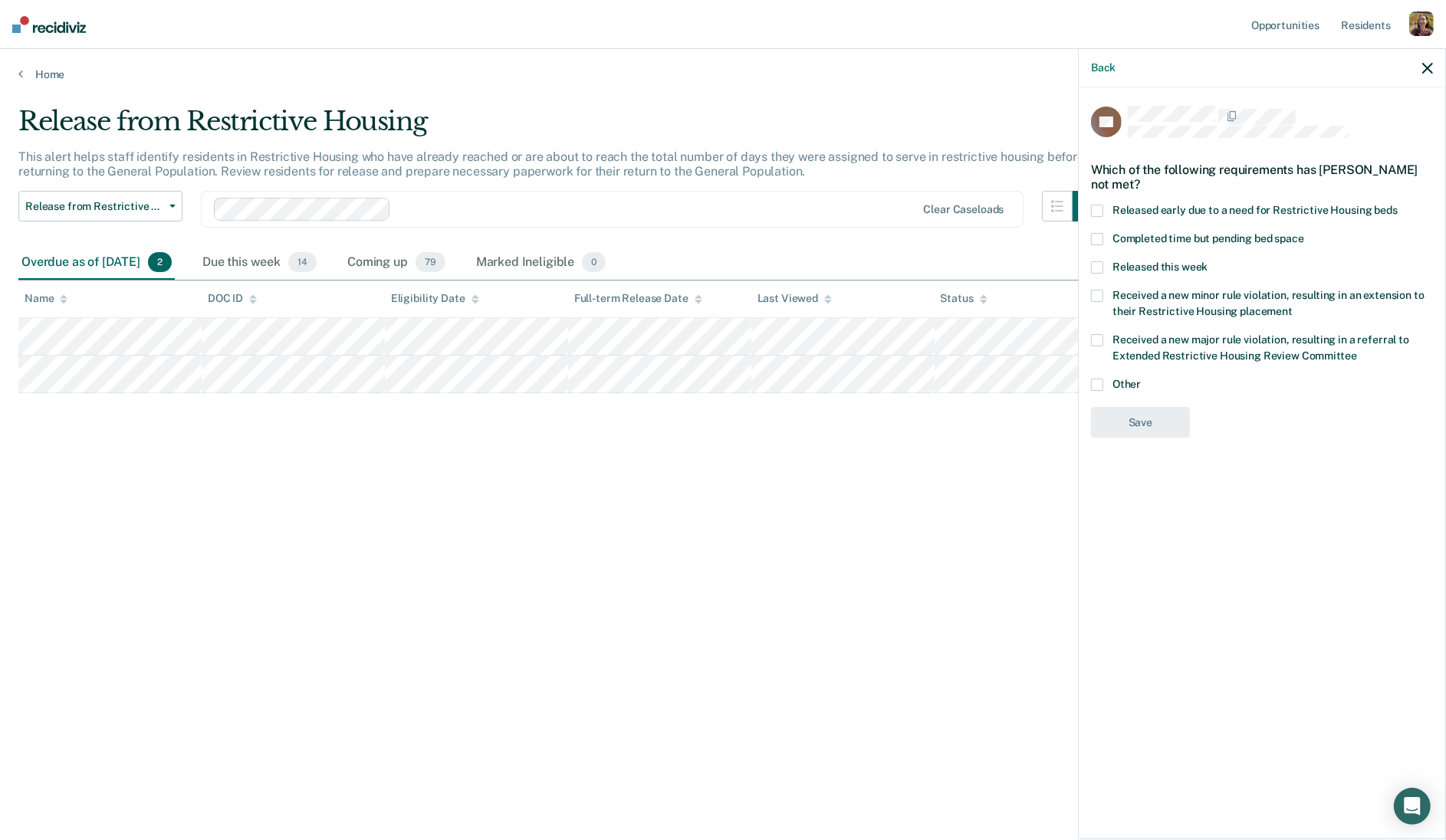
click at [1419, 71] on div "Back" at bounding box center [1261, 68] width 366 height 38
click at [1425, 68] on icon "button" at bounding box center [1427, 68] width 11 height 11
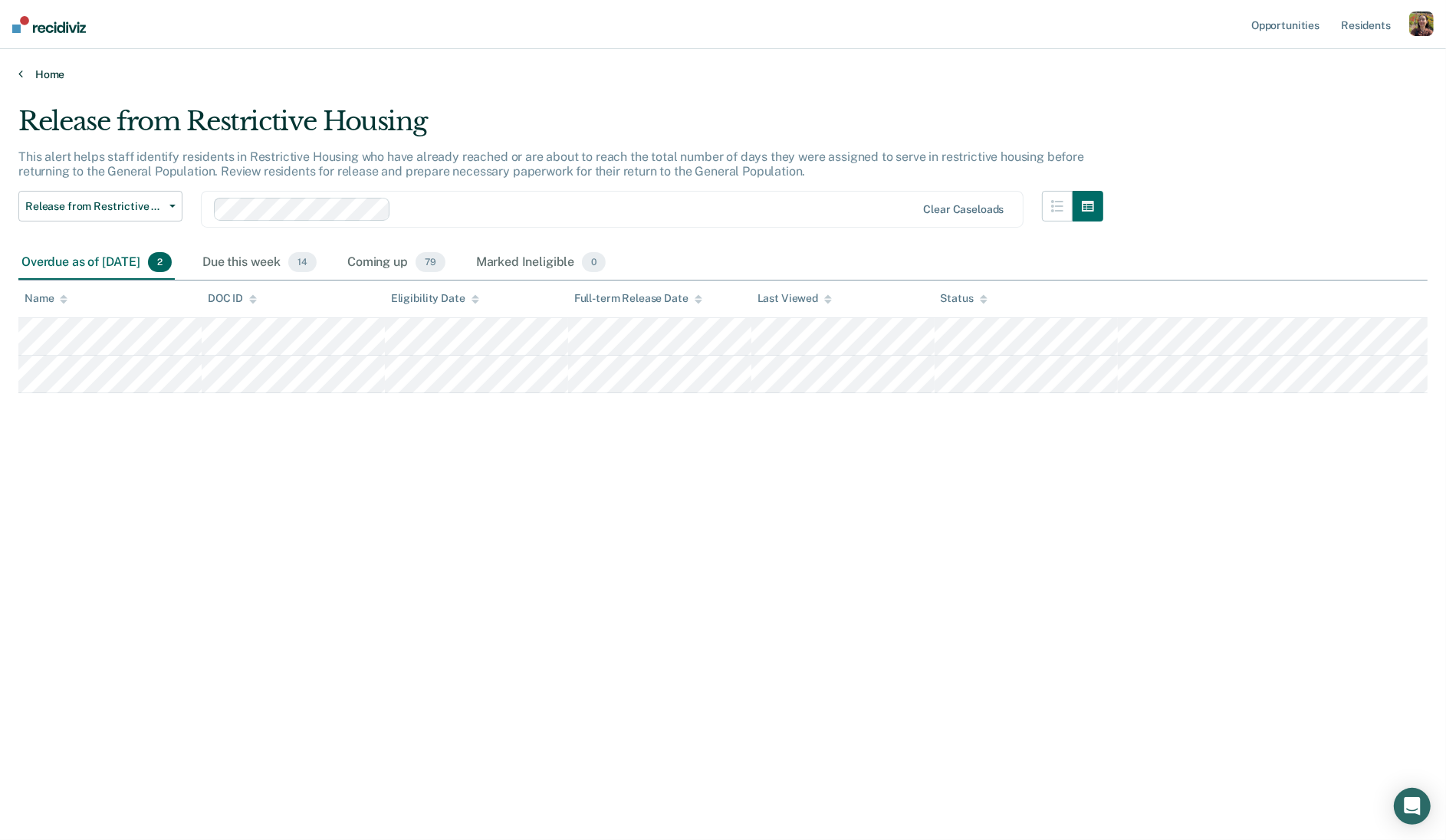
click at [40, 71] on link "Home" at bounding box center [722, 74] width 1409 height 14
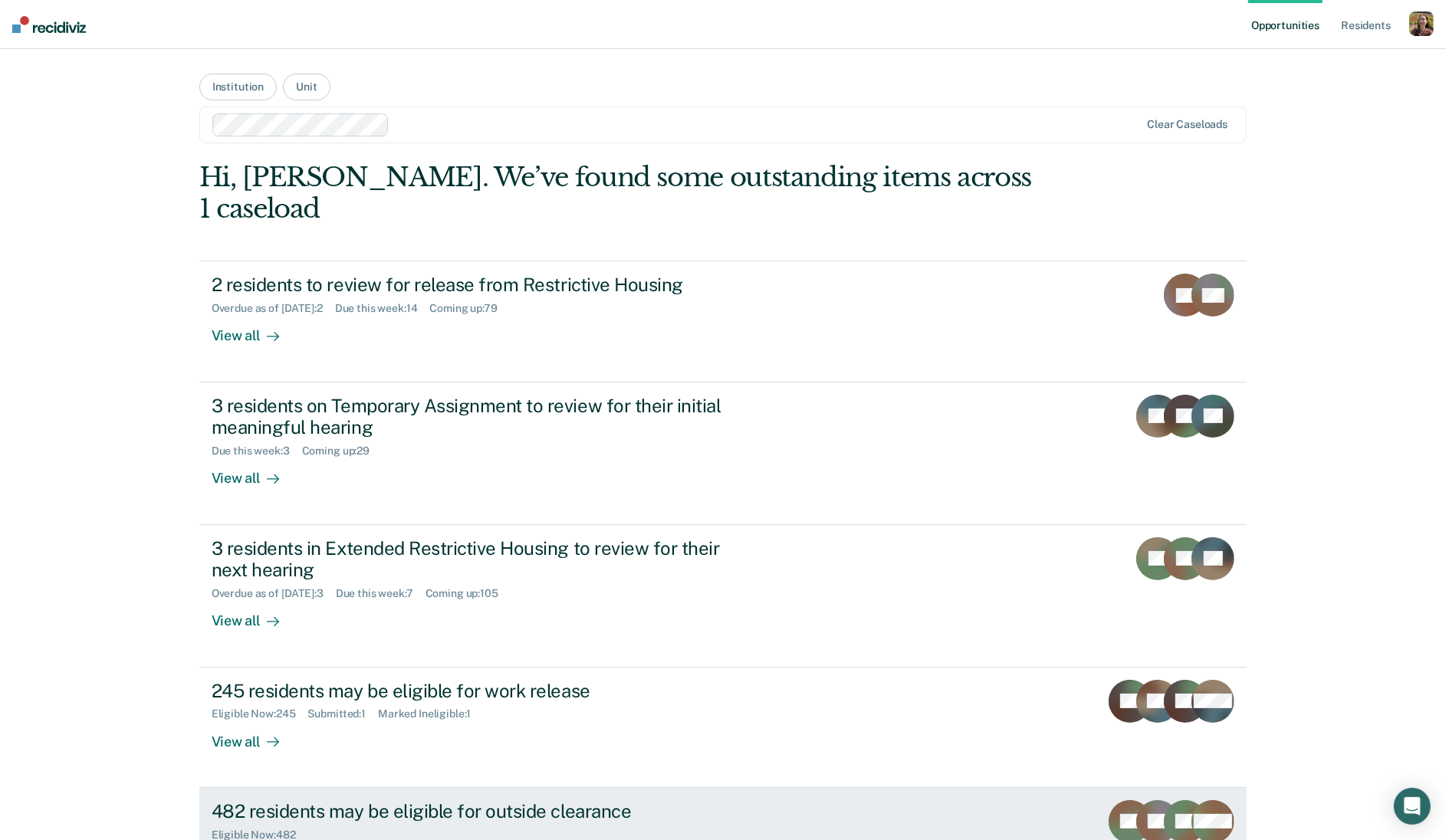
click at [570, 812] on div "482 residents may be eligible for outside clearance Eligible Now : 482 View all" at bounding box center [499, 835] width 575 height 71
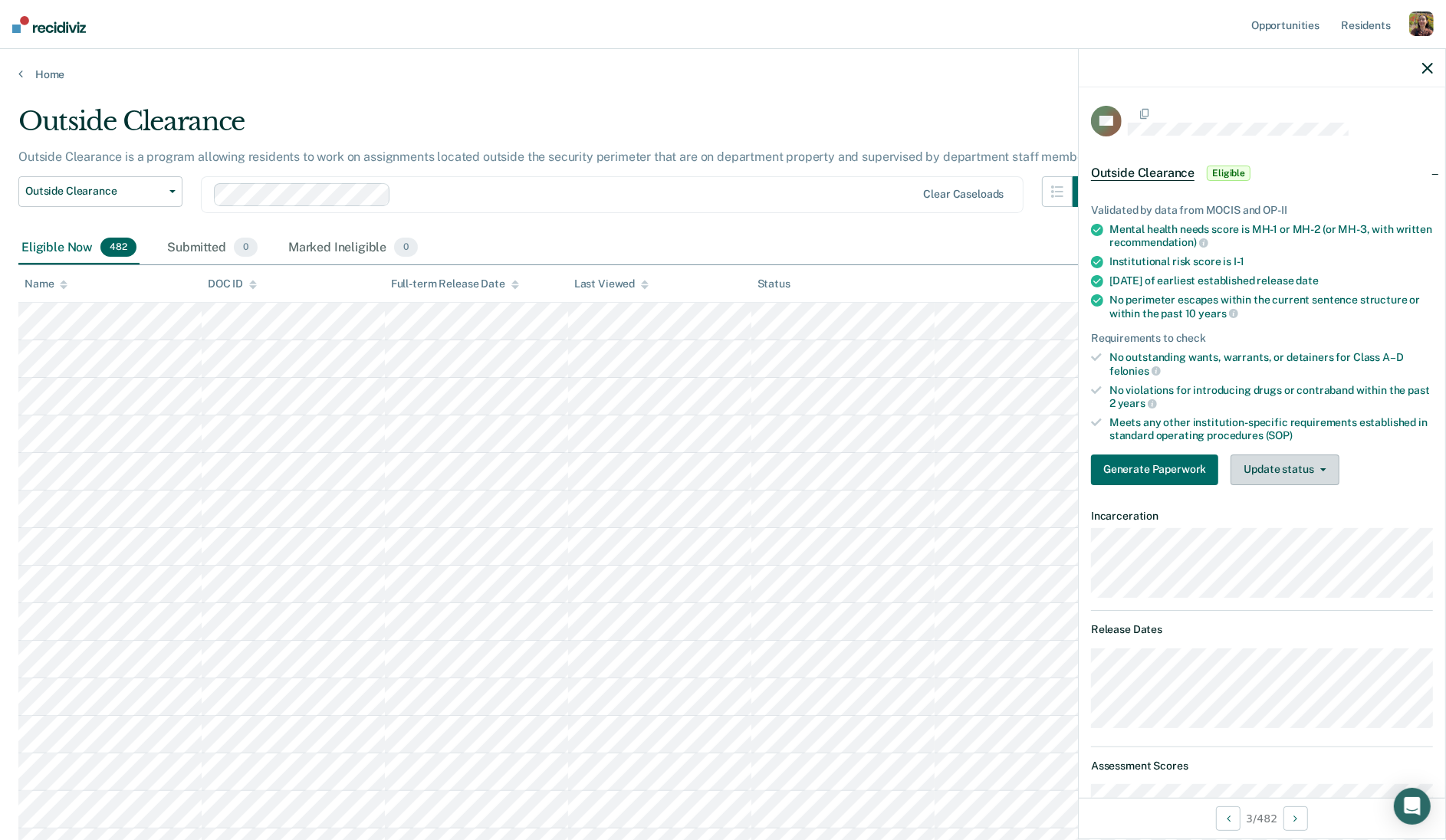
click at [1314, 471] on button "Update status" at bounding box center [1284, 470] width 108 height 31
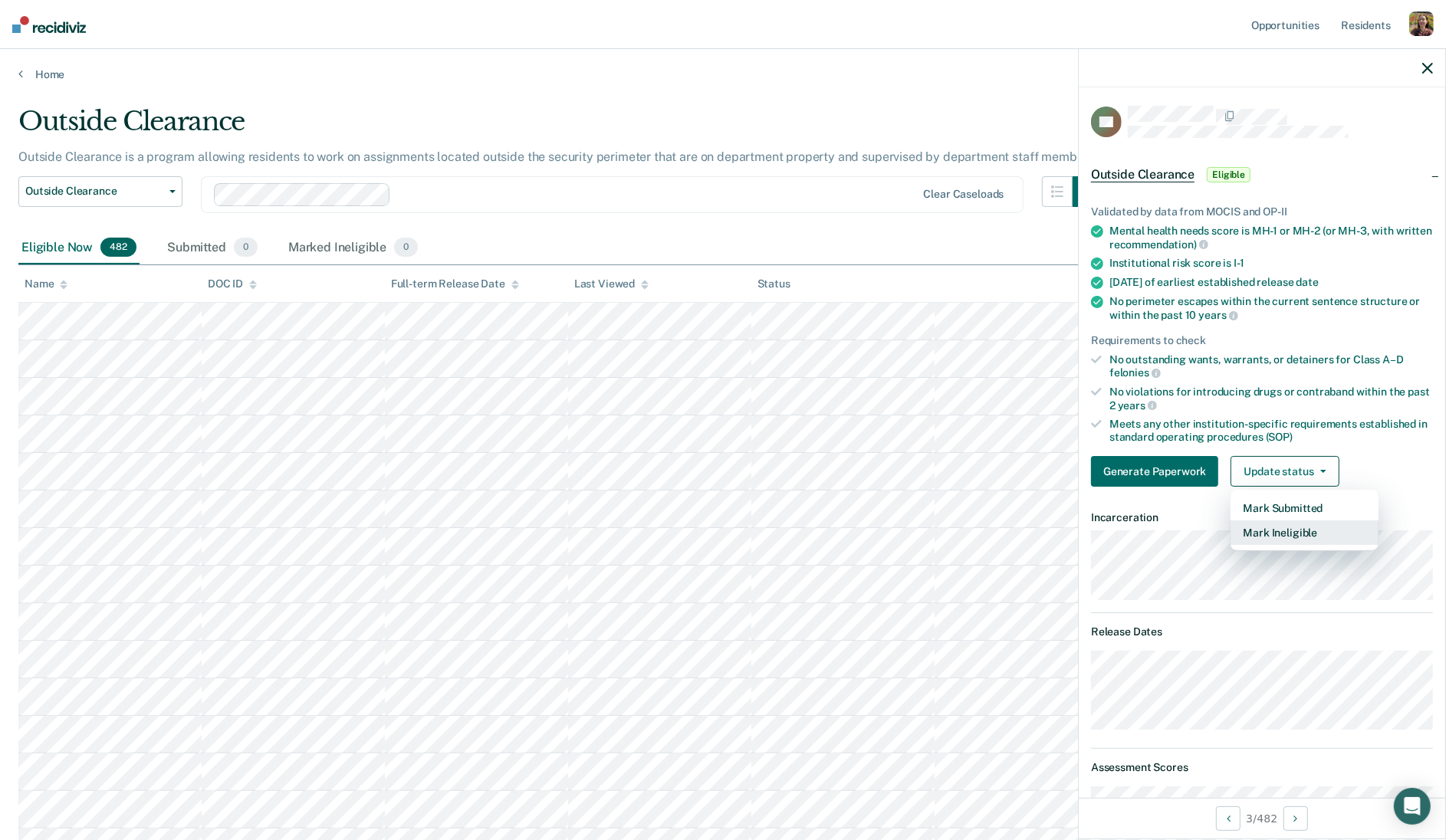
click at [1305, 531] on button "Mark Ineligible" at bounding box center [1304, 532] width 148 height 25
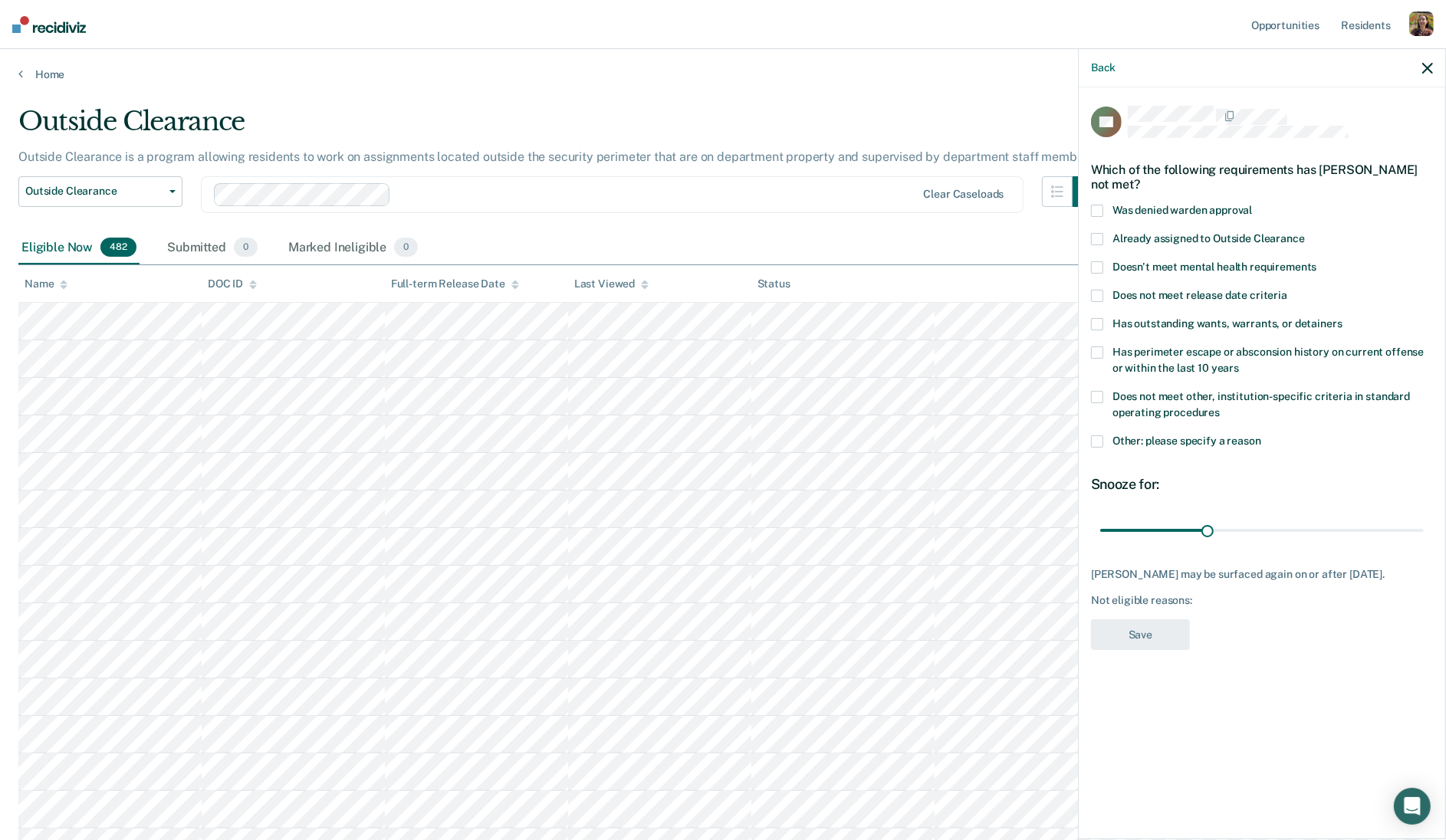
click at [1420, 71] on div "Back" at bounding box center [1261, 68] width 366 height 38
click at [1428, 71] on icon "button" at bounding box center [1427, 68] width 11 height 11
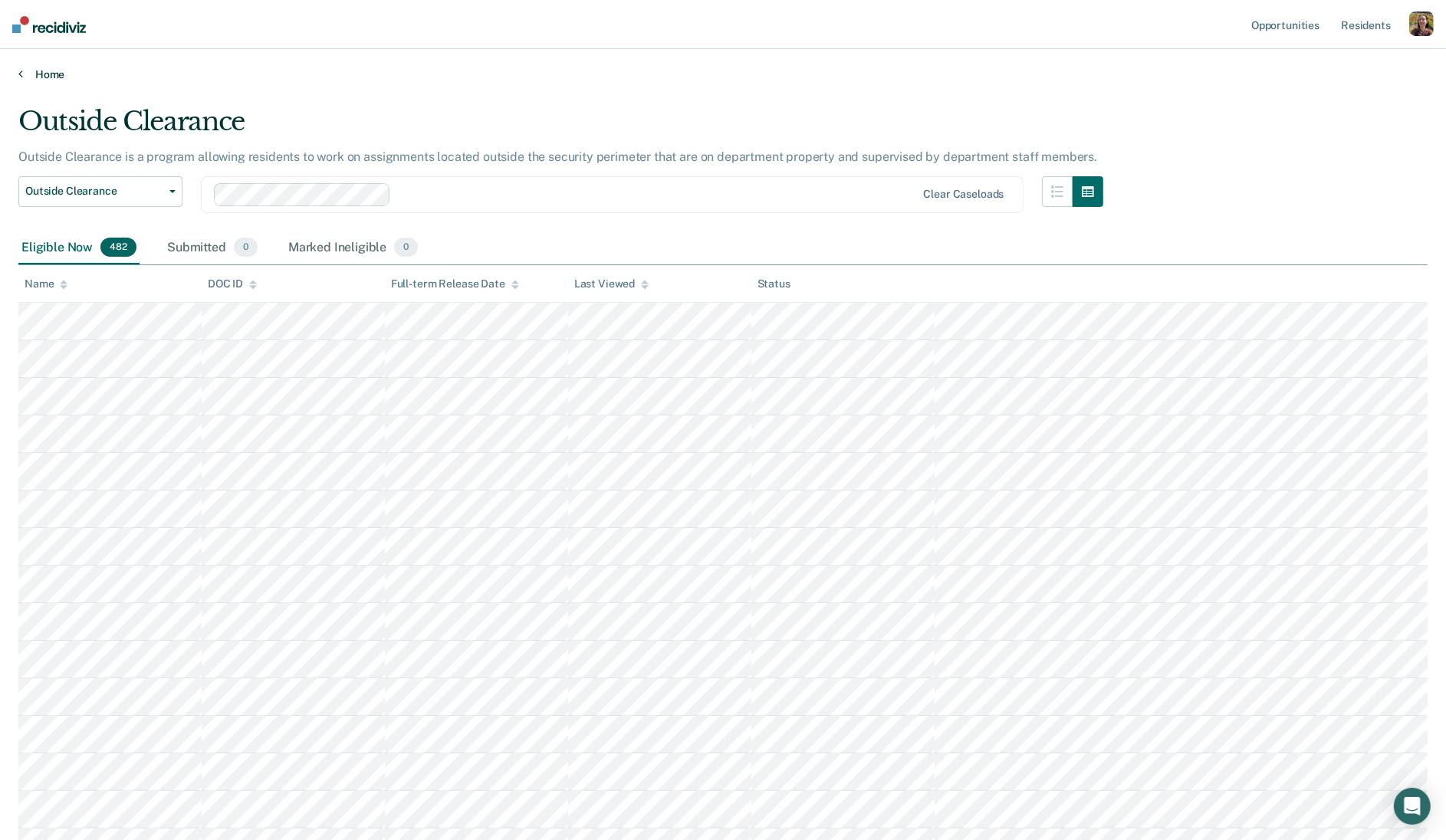
click at [54, 74] on link "Home" at bounding box center [722, 74] width 1409 height 14
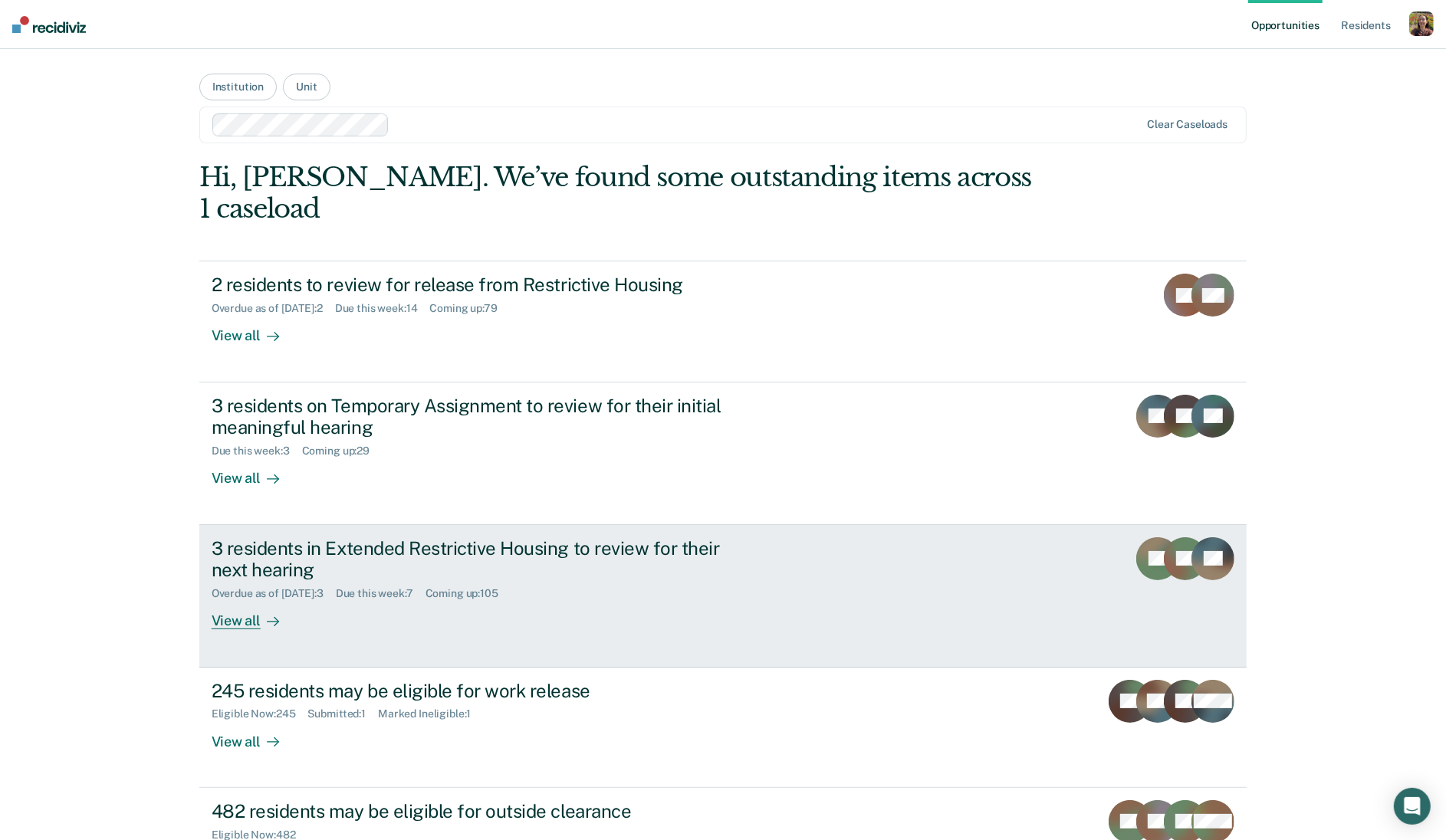
click at [575, 581] on div "Overdue as of Sep 1, 2025 : 3 Due this week : 7 Coming up : 105" at bounding box center [481, 590] width 538 height 19
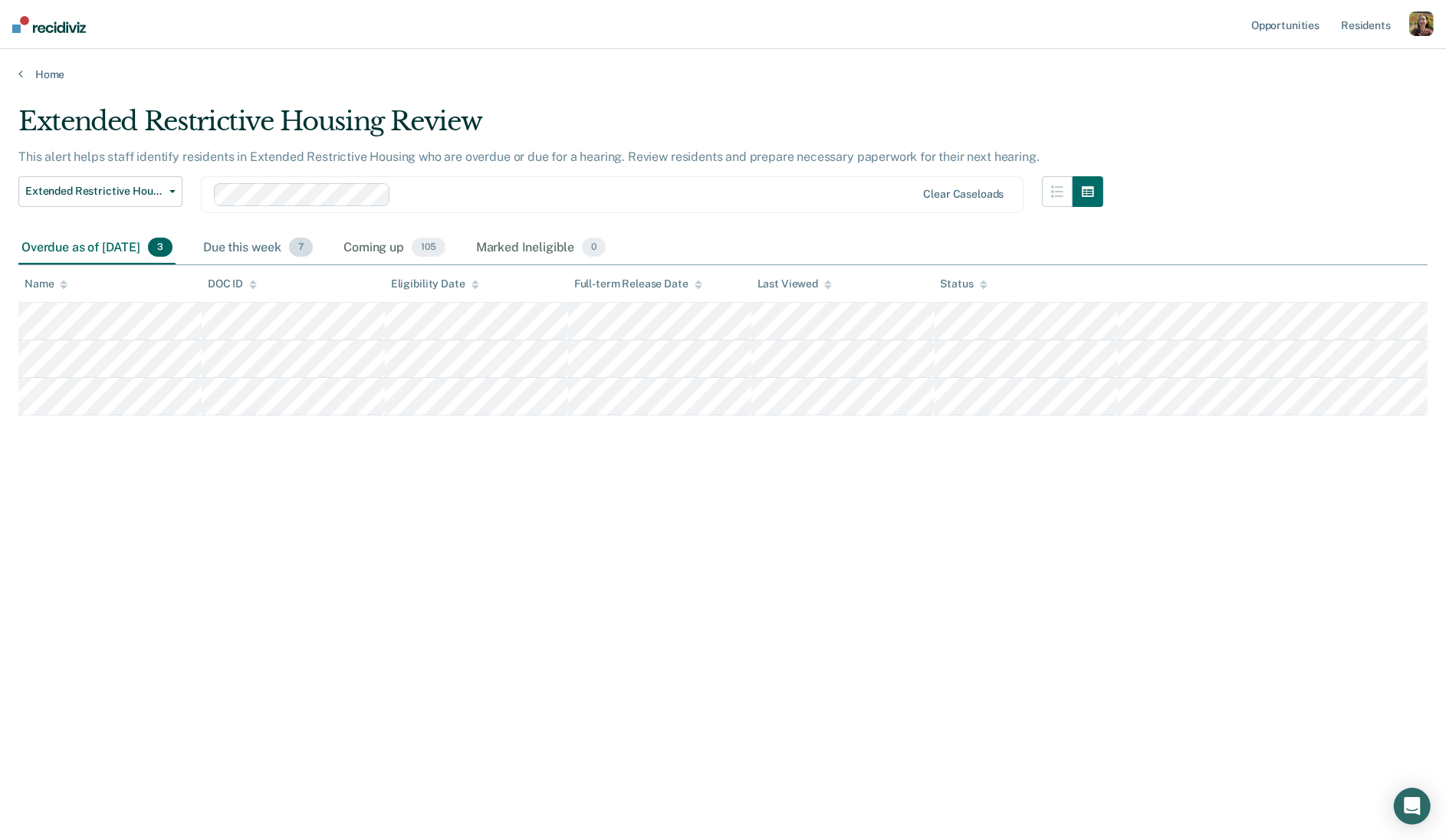
click at [277, 245] on div "Due this week 7" at bounding box center [258, 248] width 116 height 34
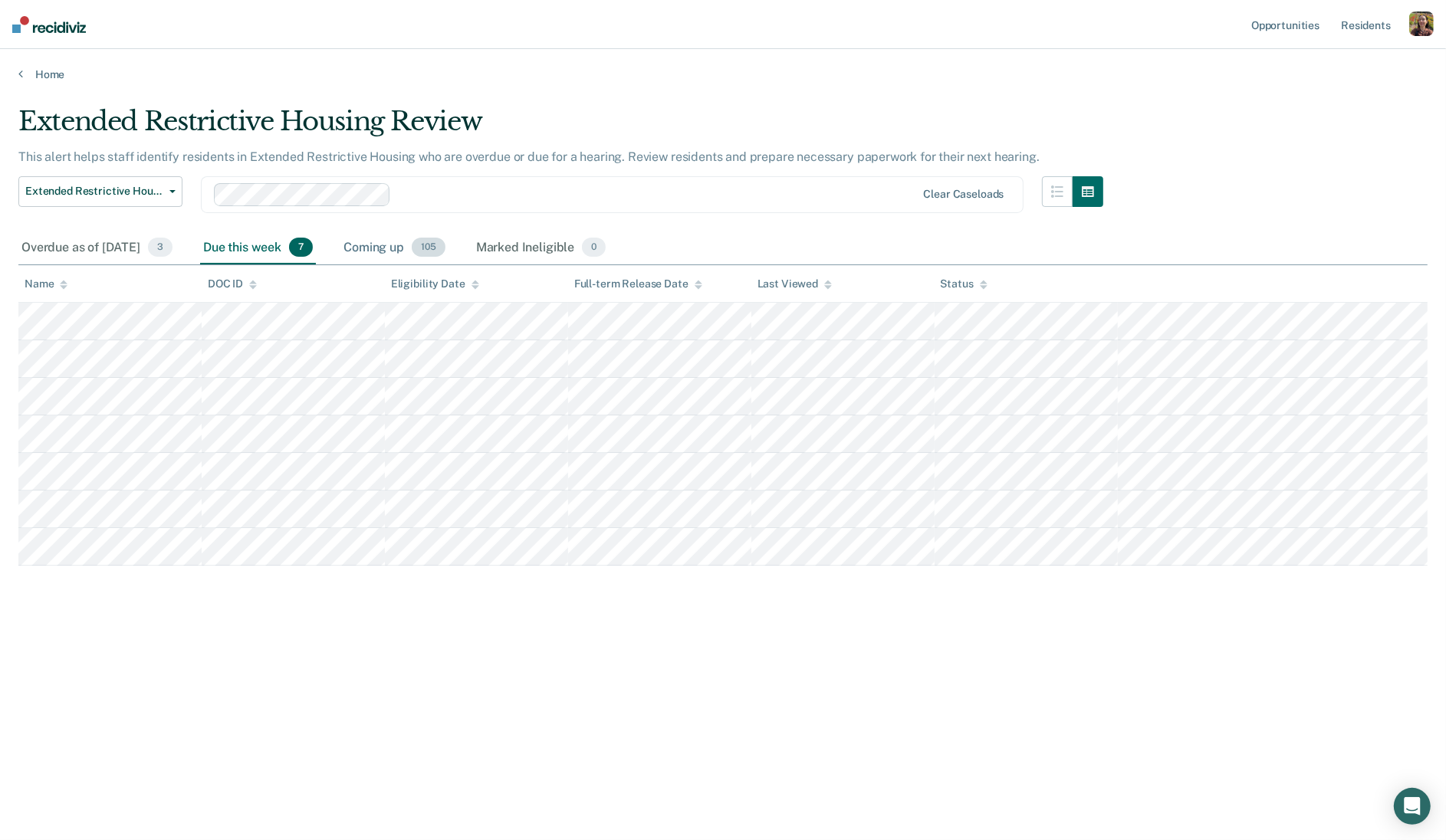
click at [412, 251] on div "Coming up 105" at bounding box center [394, 248] width 108 height 34
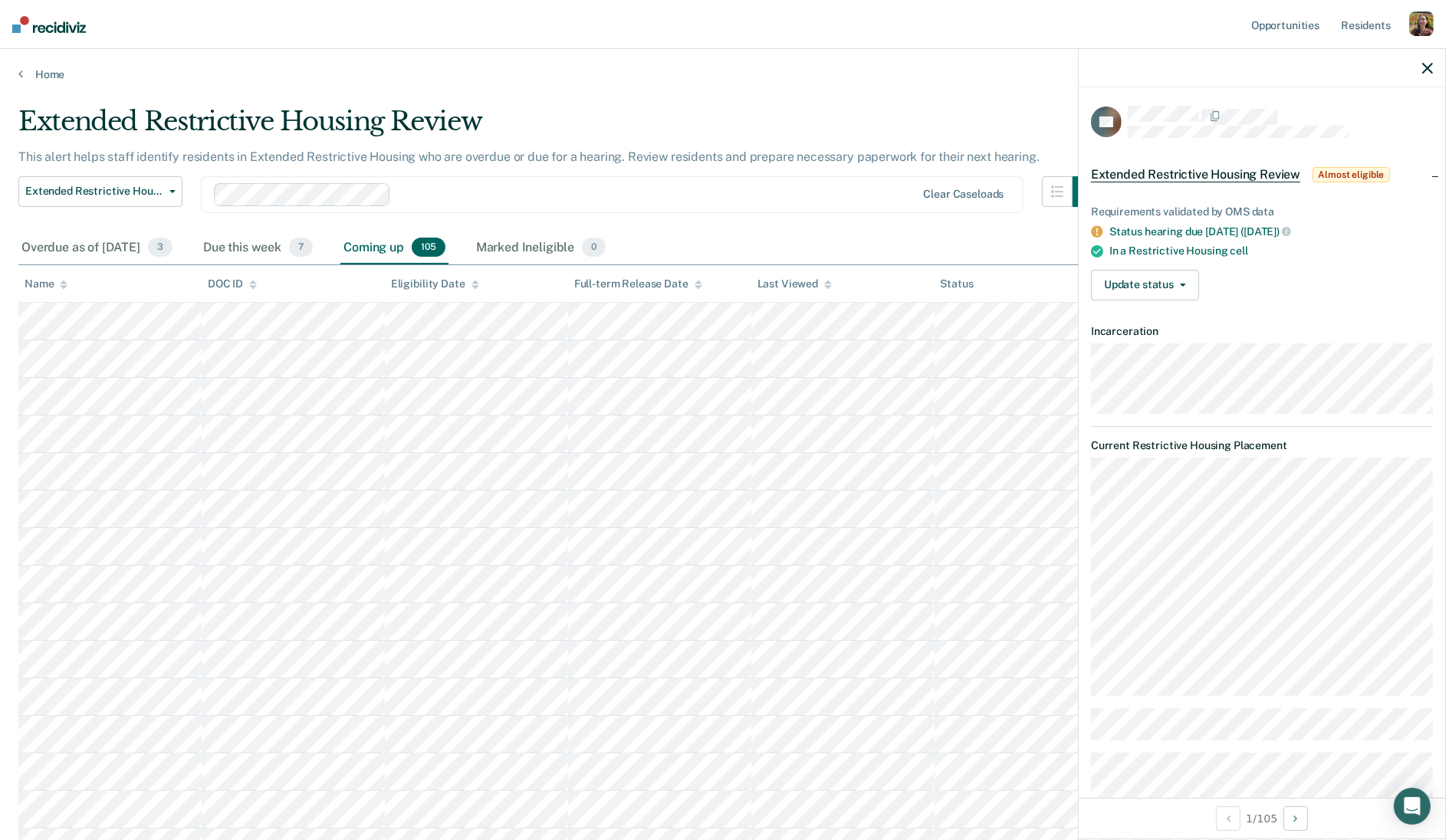
click at [1424, 72] on icon "button" at bounding box center [1427, 68] width 11 height 11
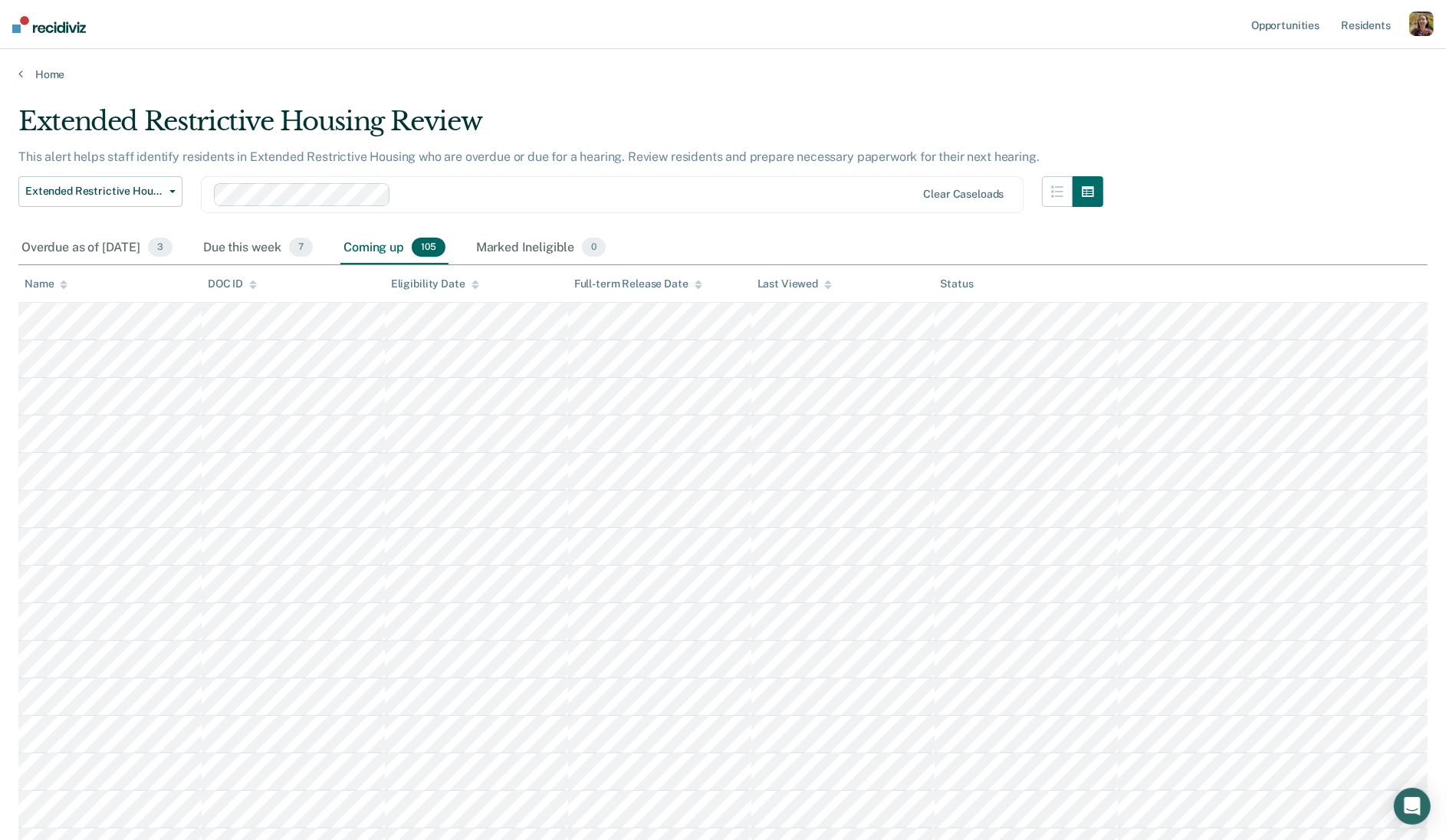
click at [841, 157] on p "This alert helps staff identify residents in Extended Restrictive Housing who a…" at bounding box center [528, 156] width 1021 height 15
click at [593, 250] on div "Marked Ineligible 0" at bounding box center [541, 248] width 136 height 34
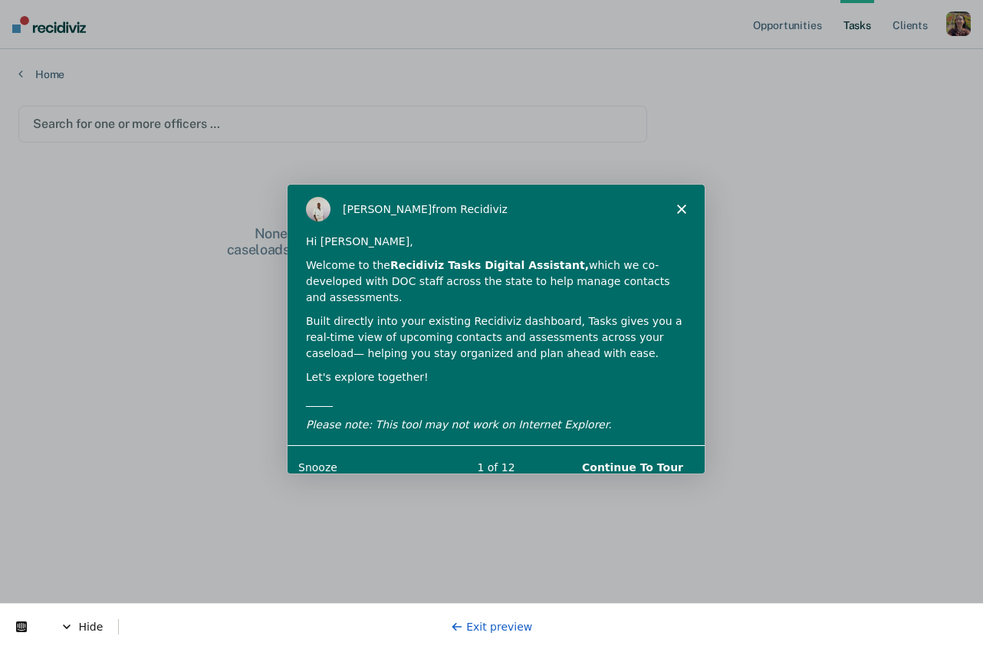
click at [642, 454] on button "Continue To Tour" at bounding box center [632, 466] width 132 height 31
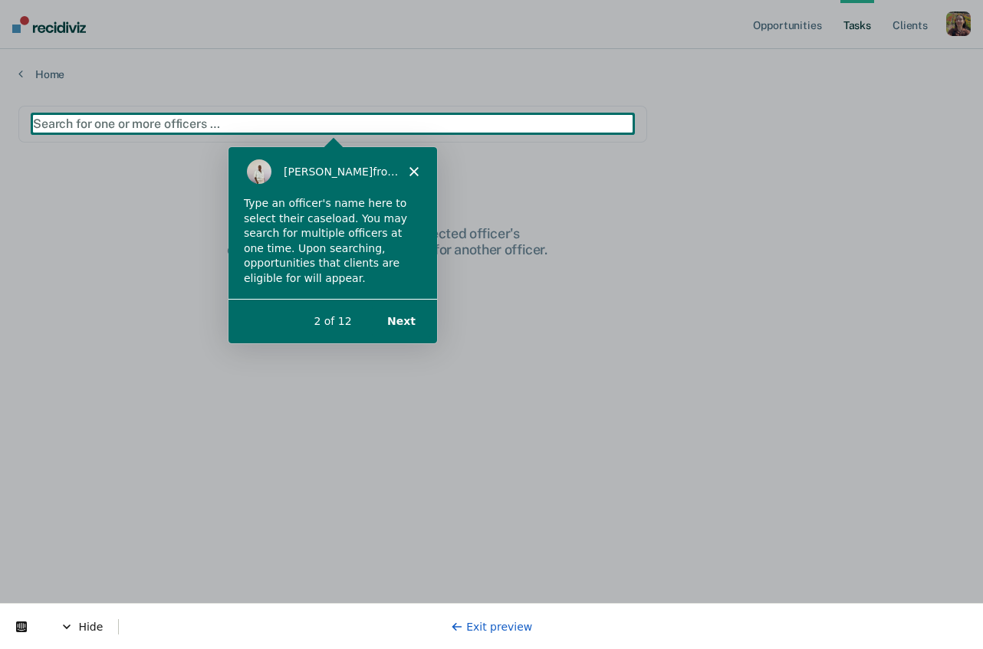
click at [411, 322] on button "Next" at bounding box center [400, 320] width 59 height 31
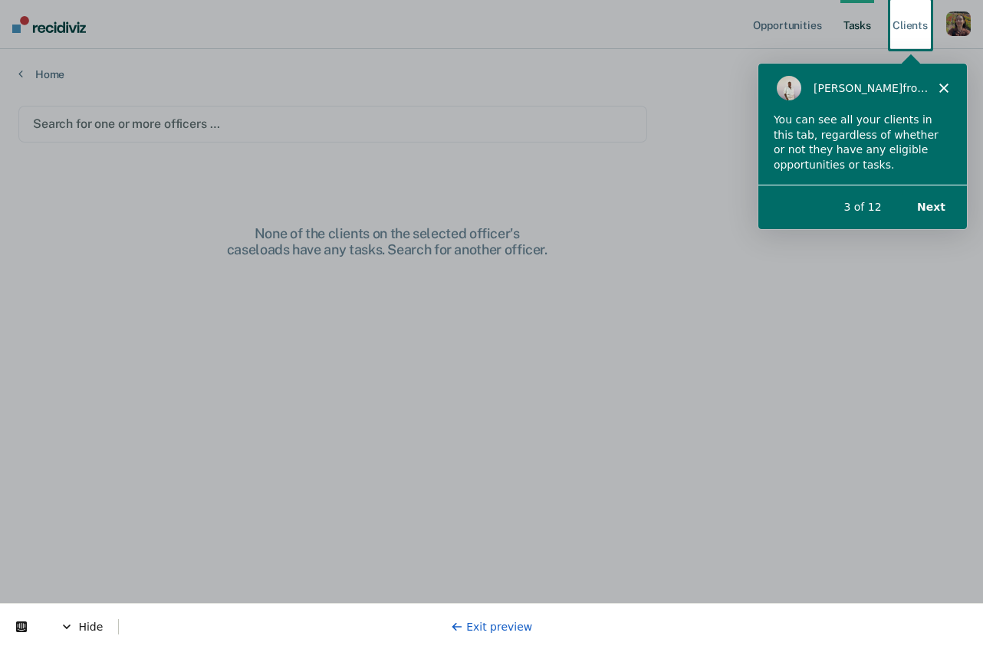
click at [932, 207] on button "Next" at bounding box center [930, 205] width 59 height 31
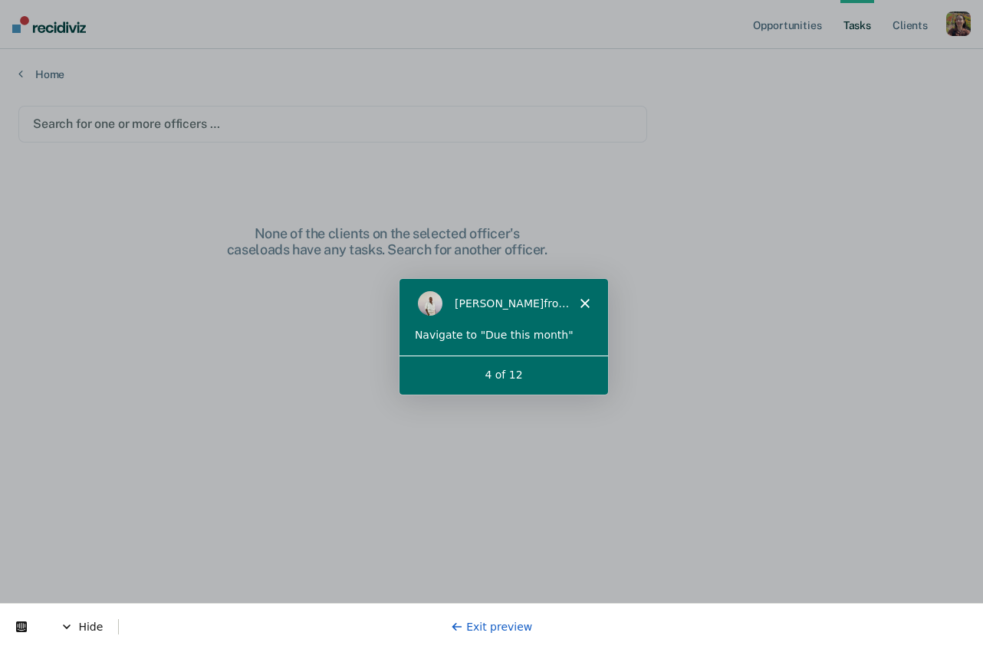
click at [588, 307] on polygon "Close" at bounding box center [583, 302] width 9 height 9
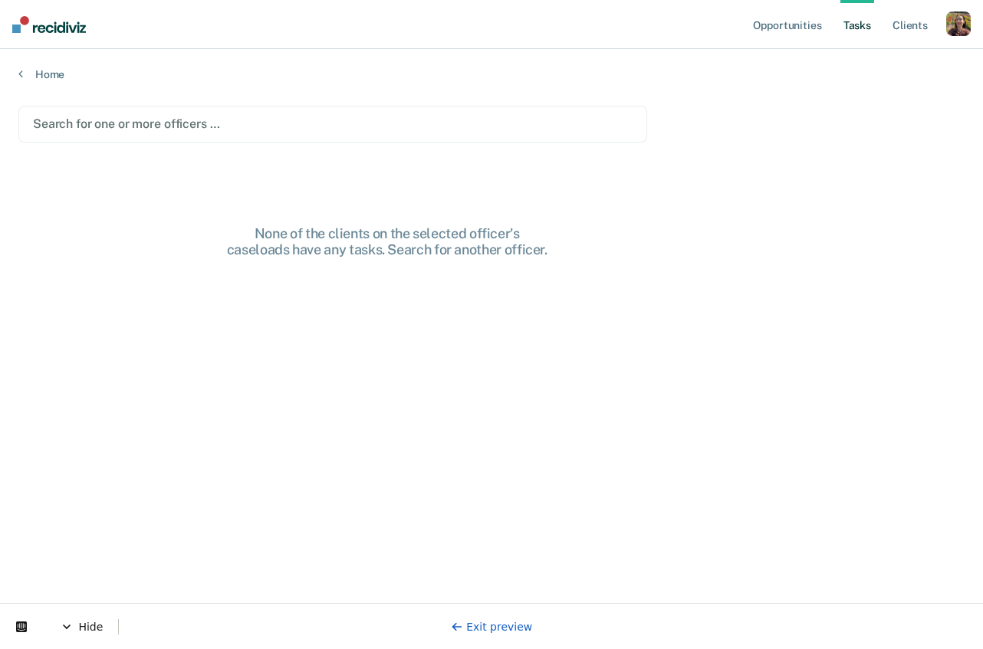
click at [525, 626] on link "Exit preview" at bounding box center [492, 627] width 82 height 12
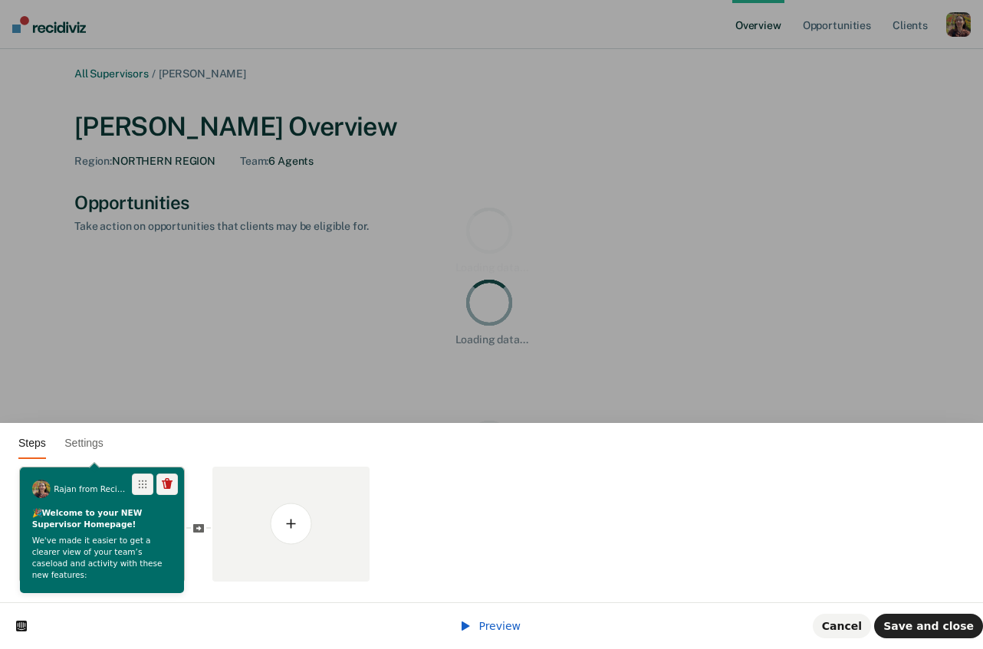
click at [94, 533] on div "🎉 Welcome to your NEW Supervisor Homepage! We've made it easier to get a cleare…" at bounding box center [102, 632] width 164 height 251
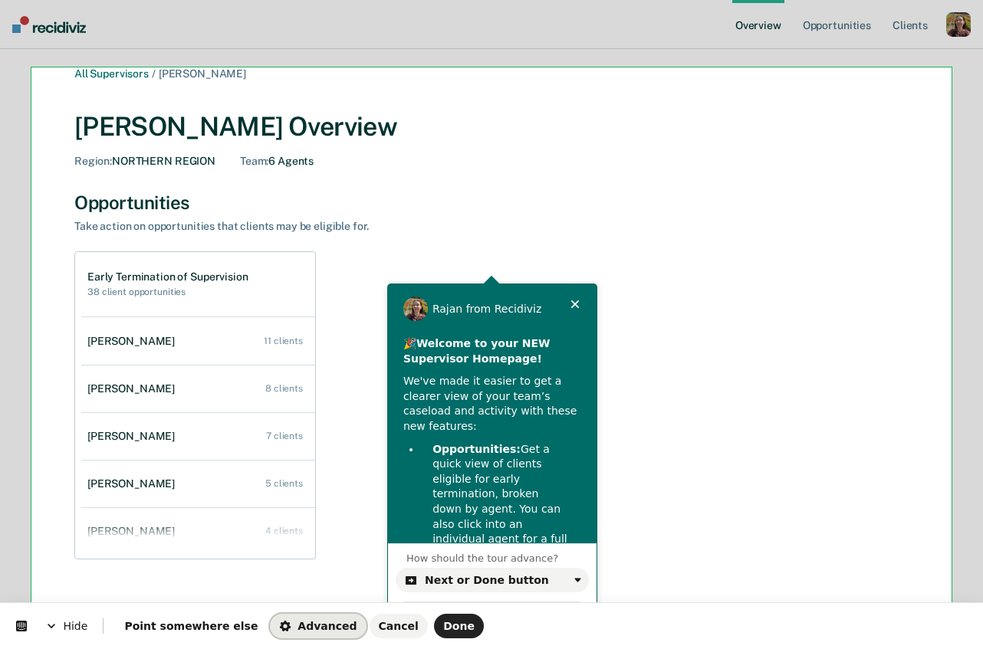
click at [279, 623] on span "Advanced" at bounding box center [317, 626] width 77 height 12
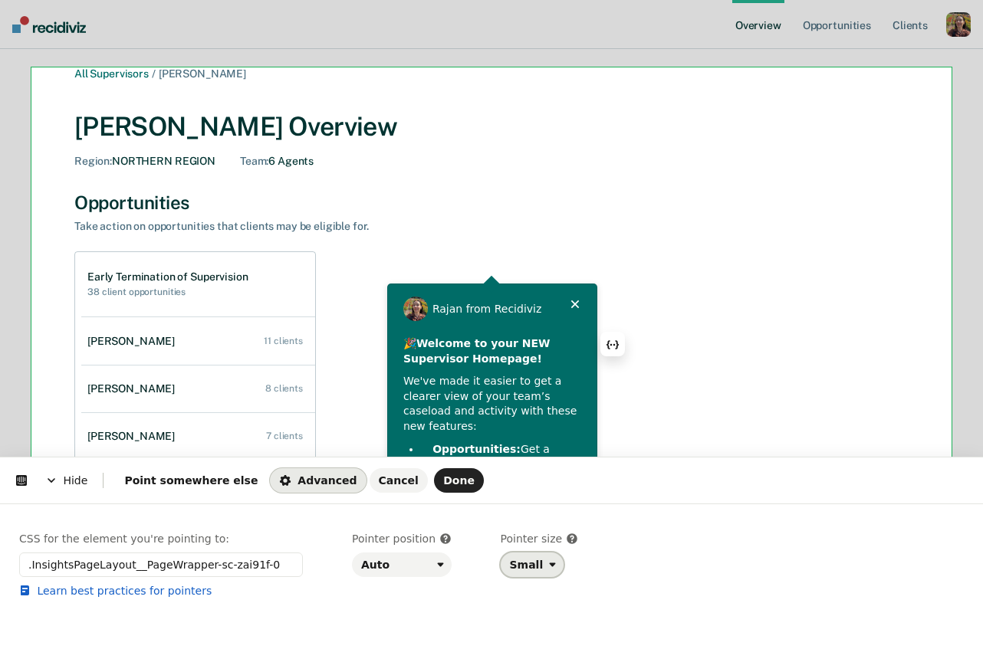
click at [547, 566] on icon "button" at bounding box center [553, 565] width 12 height 12
click at [541, 632] on div "Large" at bounding box center [530, 627] width 48 height 15
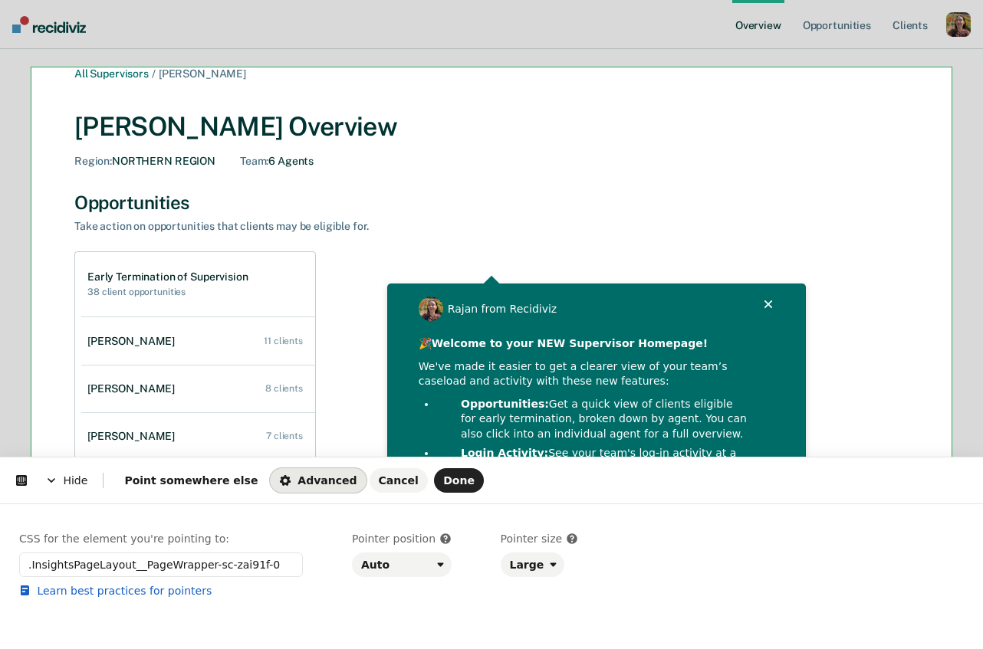
click at [874, 0] on html "Hide Point somewhere else Advanced Cancel Done Rajan from Recidiviz This button…" at bounding box center [491, 0] width 983 height 0
click at [443, 484] on span "Done" at bounding box center [458, 480] width 31 height 12
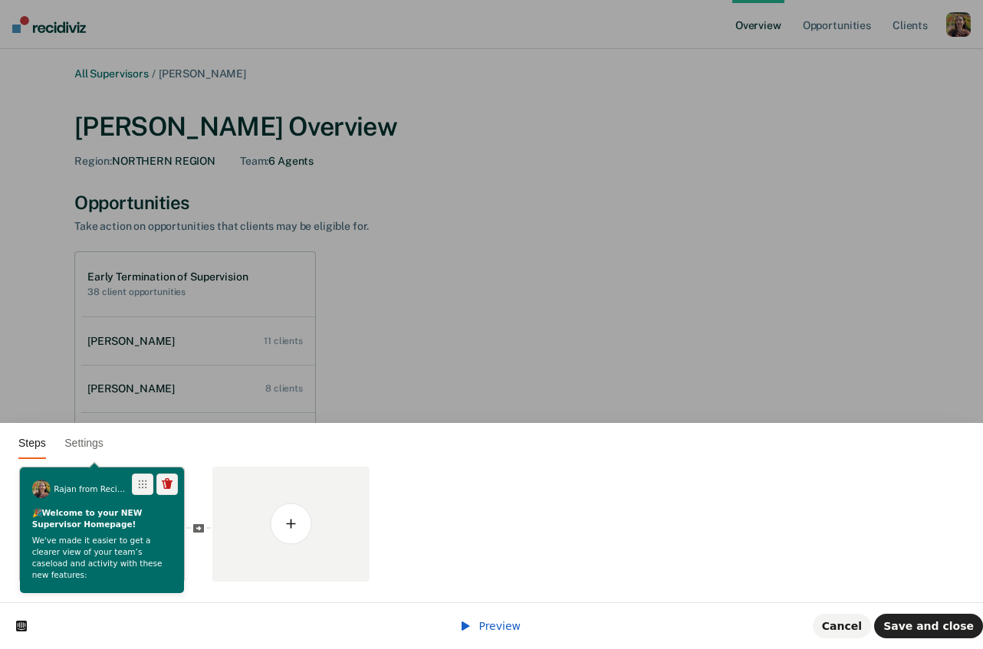
click at [98, 543] on p "We've made it easier to get a clearer view of your team’s caseload and activity…" at bounding box center [102, 558] width 140 height 45
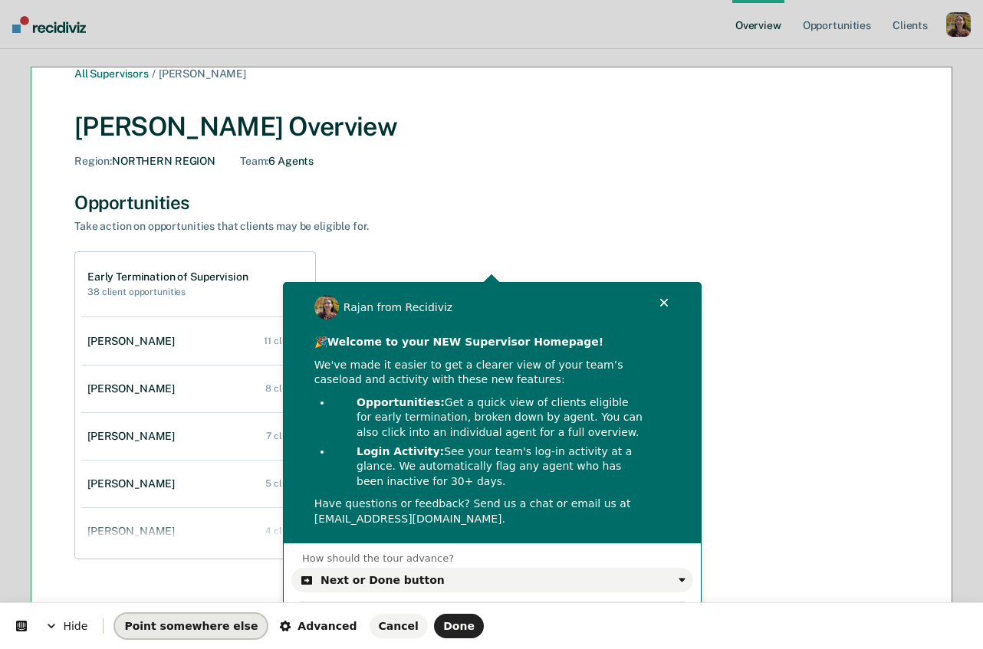
click at [211, 633] on button "Point somewhere else" at bounding box center [191, 626] width 152 height 25
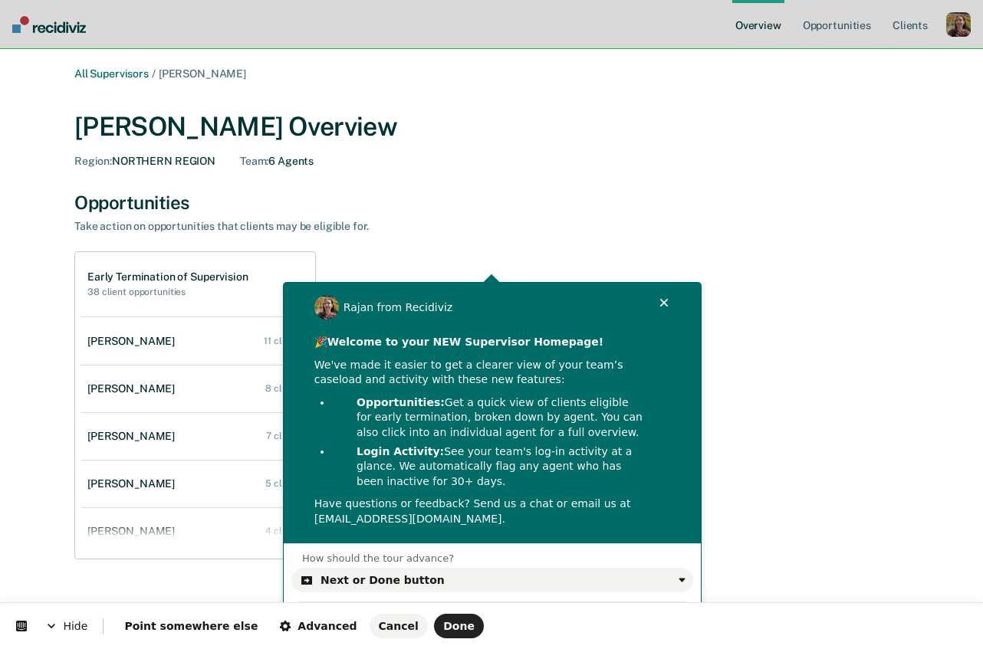
click at [532, 53] on body "Looks like you’re using Internet Explorer 11. For faster loading and a better e…" at bounding box center [491, 324] width 983 height 649
click at [443, 629] on span "Done" at bounding box center [458, 626] width 31 height 12
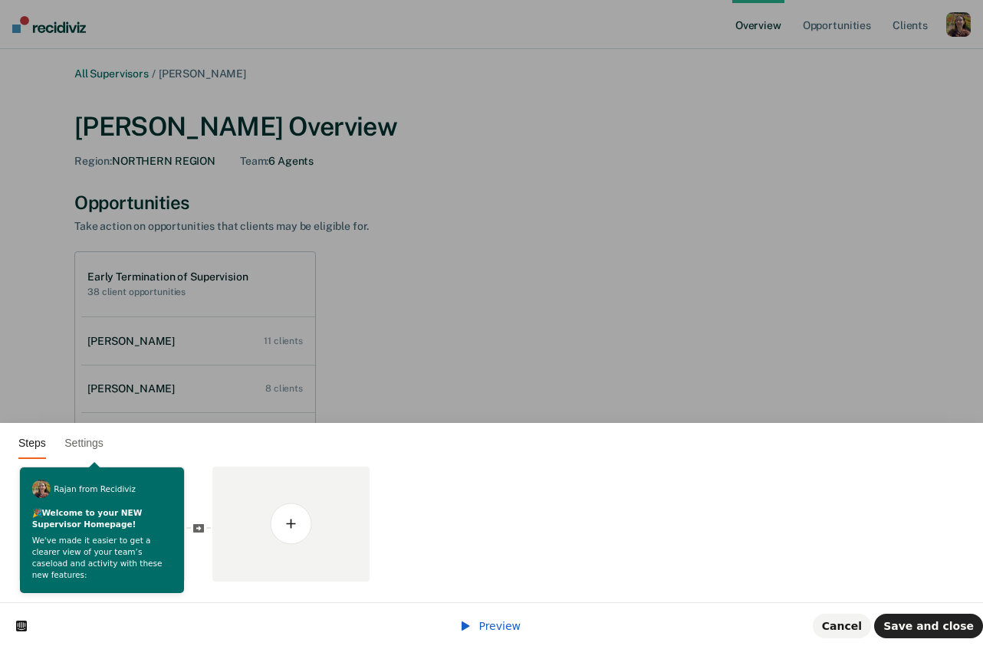
click at [509, 623] on span "Preview" at bounding box center [499, 626] width 42 height 12
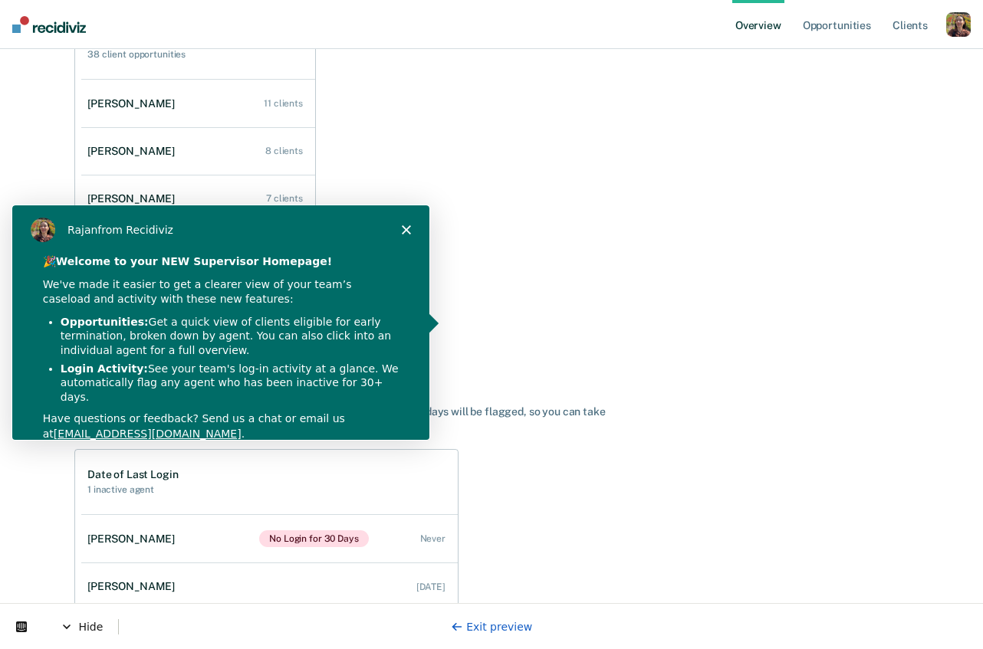
click at [508, 632] on link "Exit preview" at bounding box center [492, 627] width 82 height 12
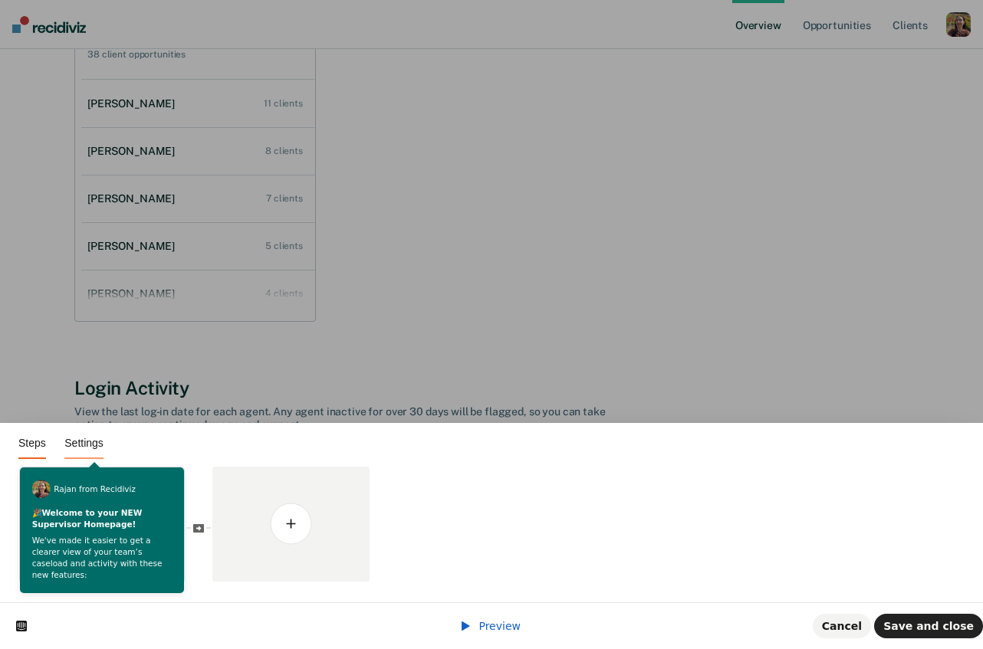
click at [97, 446] on span "Settings" at bounding box center [83, 443] width 39 height 12
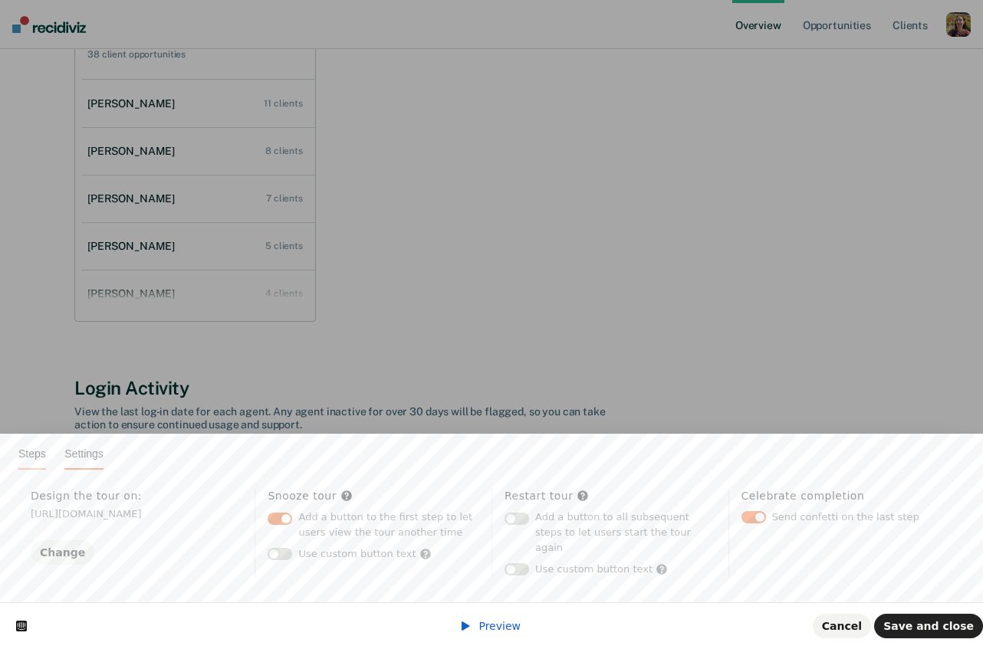
click at [36, 457] on span "Steps" at bounding box center [32, 454] width 28 height 12
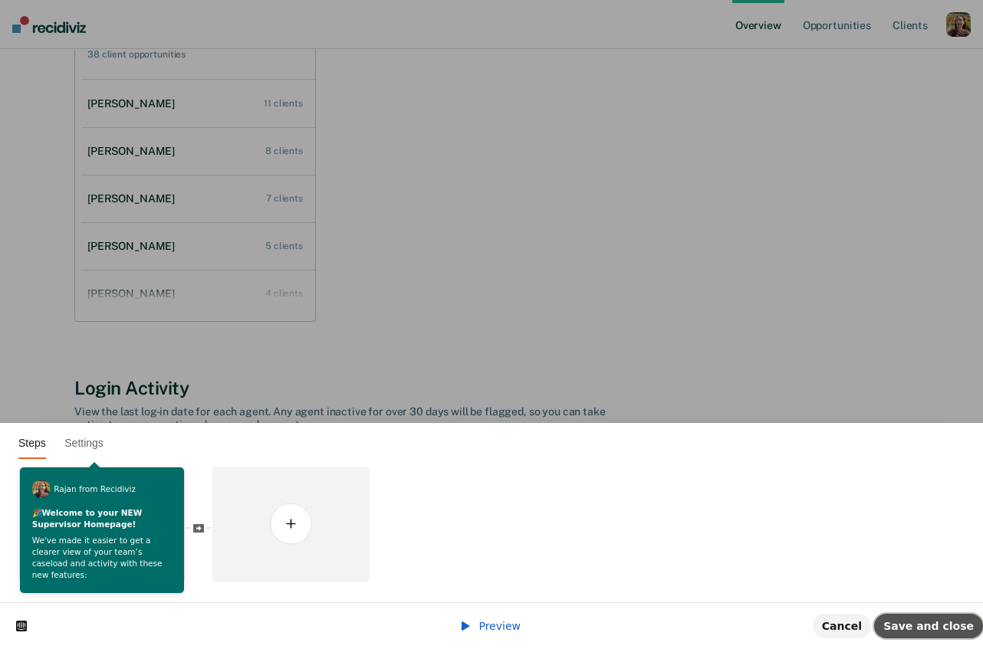
click at [967, 630] on span "Save and close" at bounding box center [928, 626] width 90 height 12
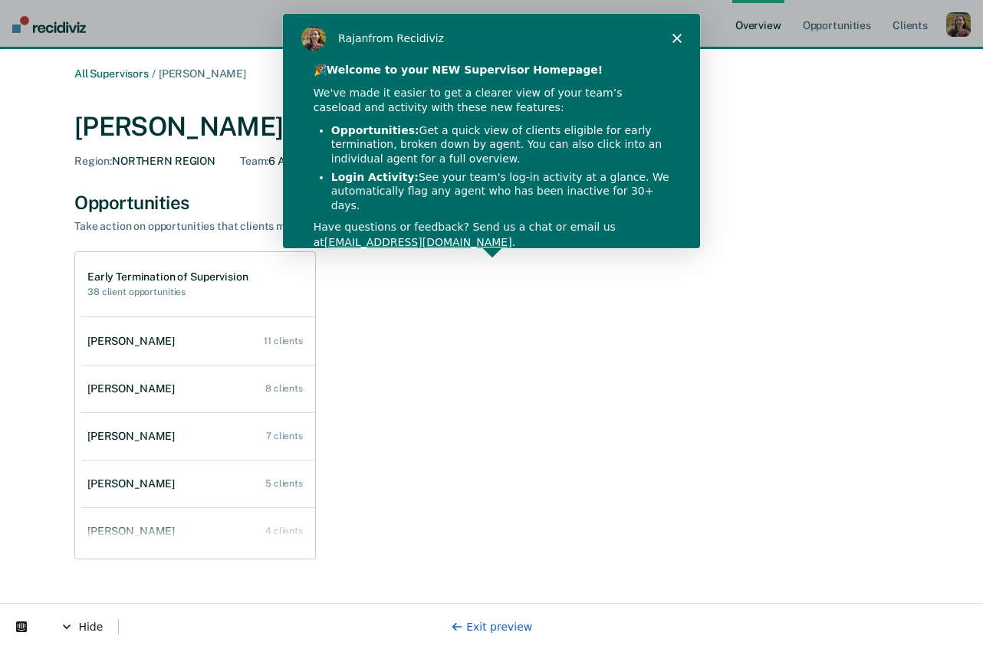
click at [677, 38] on polygon "Close" at bounding box center [675, 37] width 9 height 9
